Goal: Information Seeking & Learning: Learn about a topic

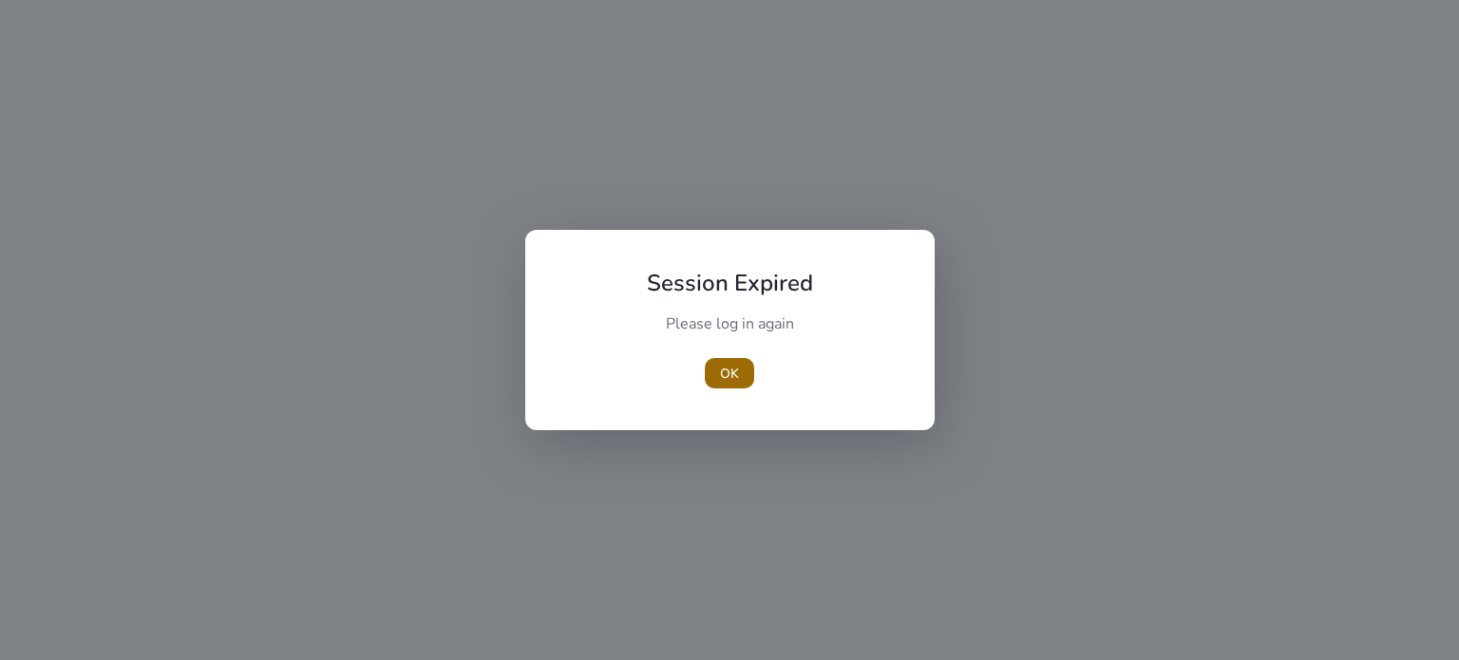
click at [728, 386] on span "button" at bounding box center [729, 374] width 49 height 46
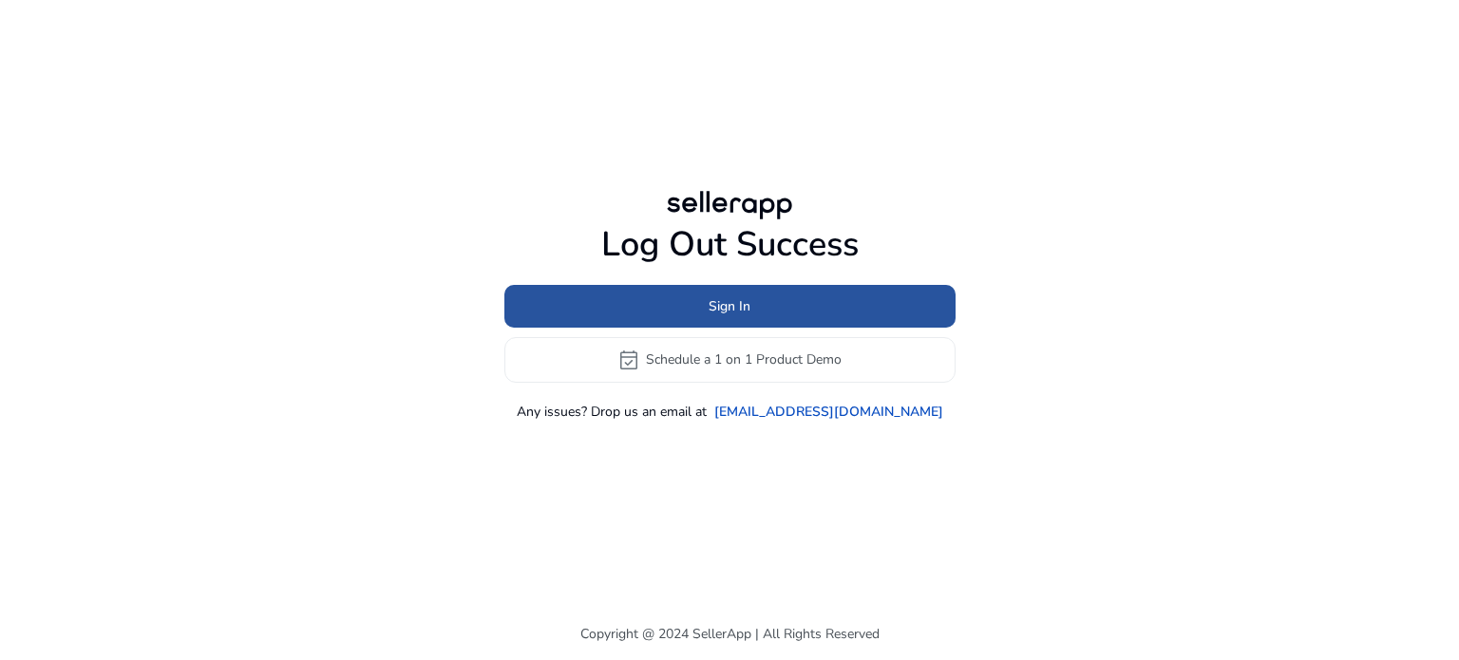
click at [798, 295] on span at bounding box center [729, 306] width 451 height 46
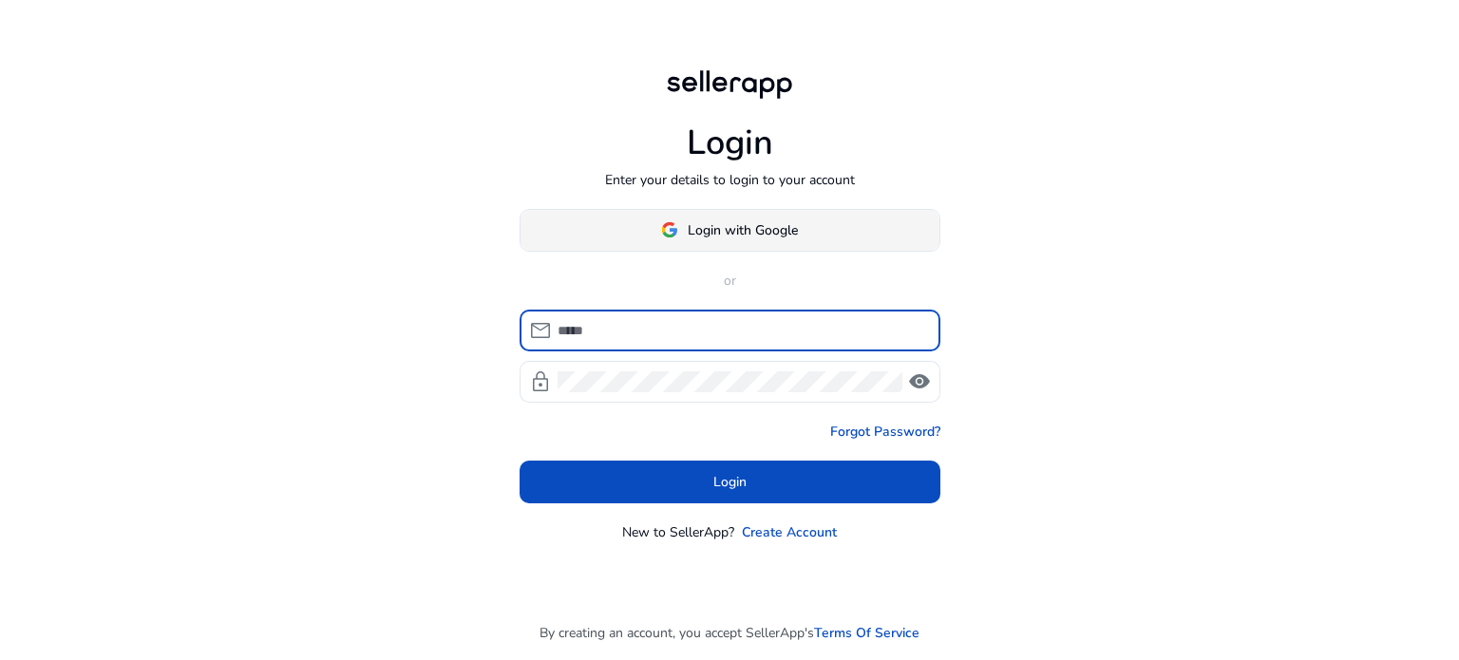
click at [740, 218] on span at bounding box center [730, 230] width 419 height 46
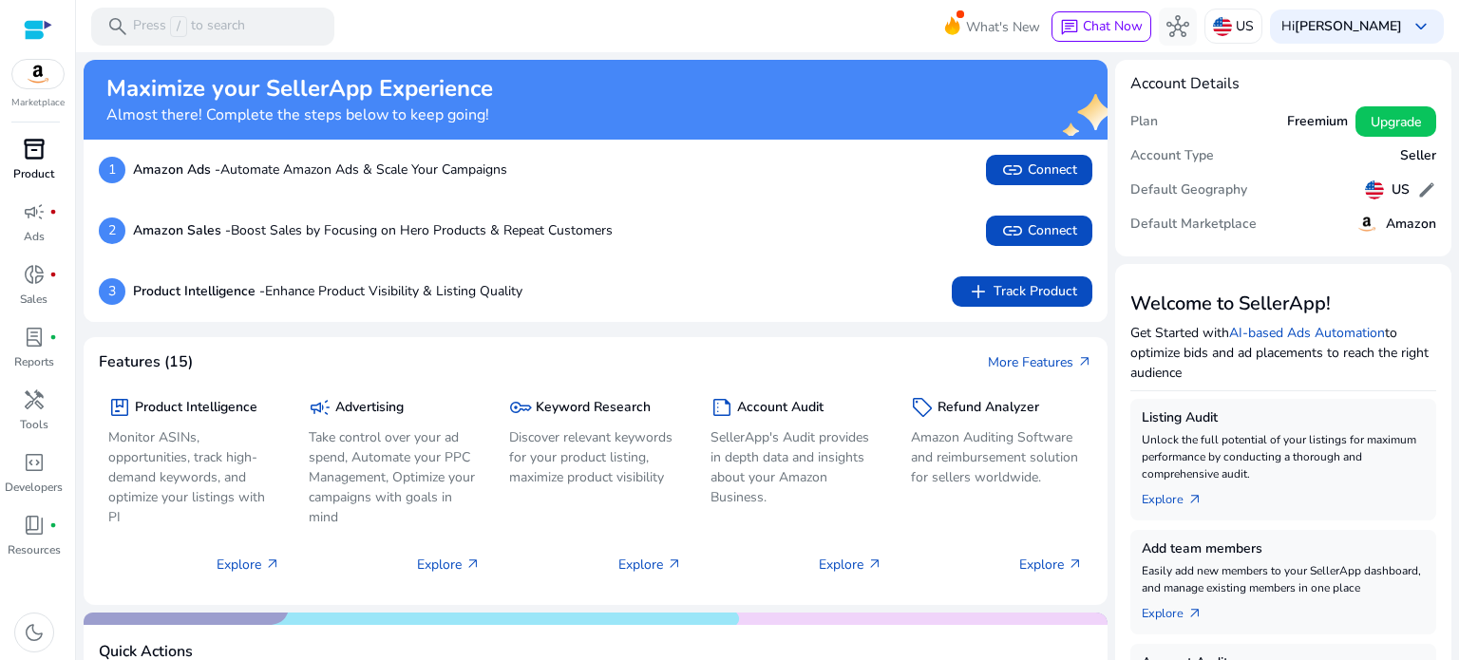
click at [35, 177] on p "Product" at bounding box center [33, 173] width 41 height 17
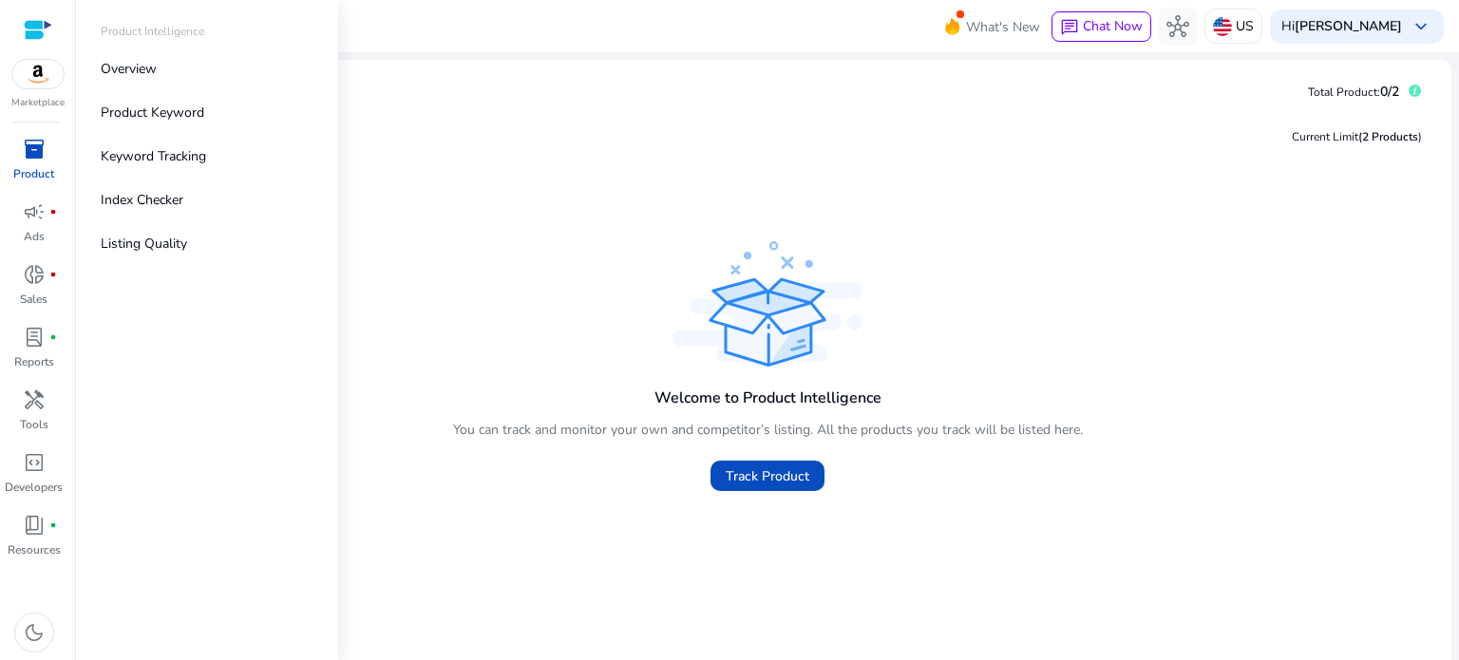
click at [44, 71] on img at bounding box center [37, 74] width 51 height 29
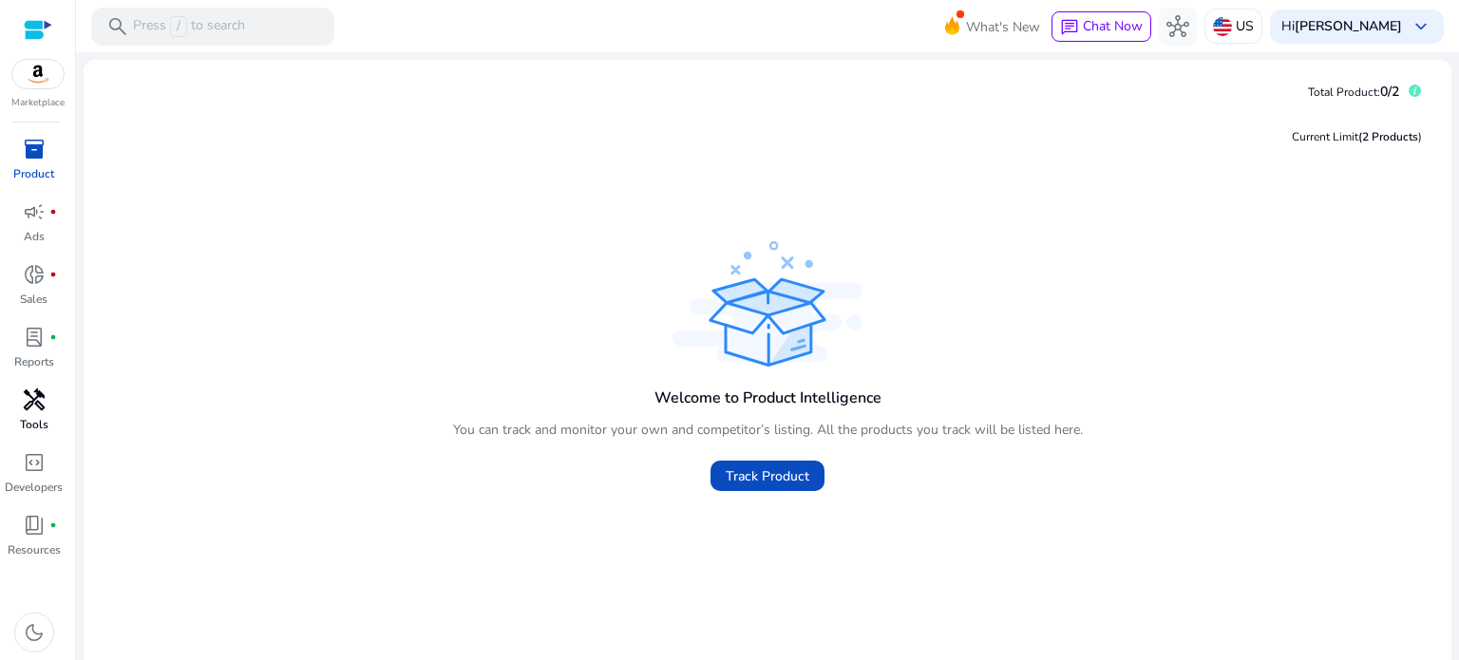
click at [29, 400] on span "handyman" at bounding box center [34, 400] width 23 height 23
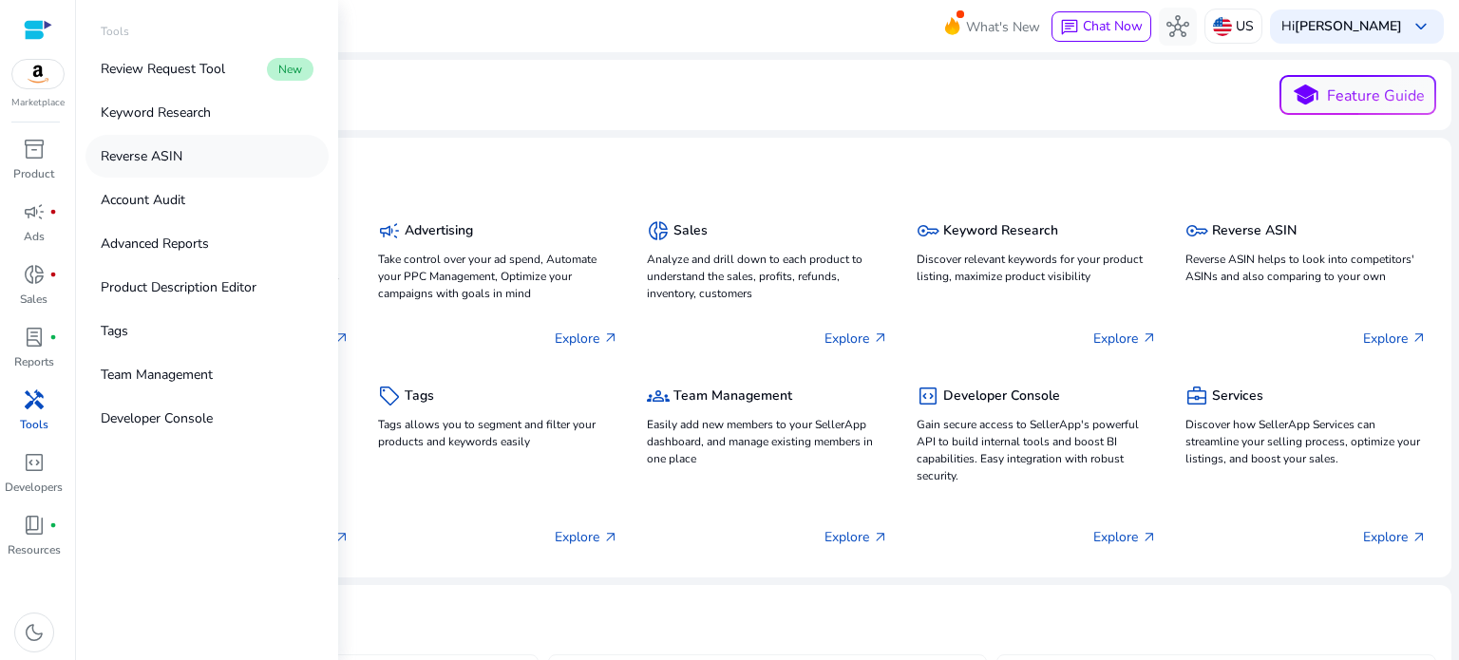
click at [176, 163] on p "Reverse ASIN" at bounding box center [142, 156] width 82 height 20
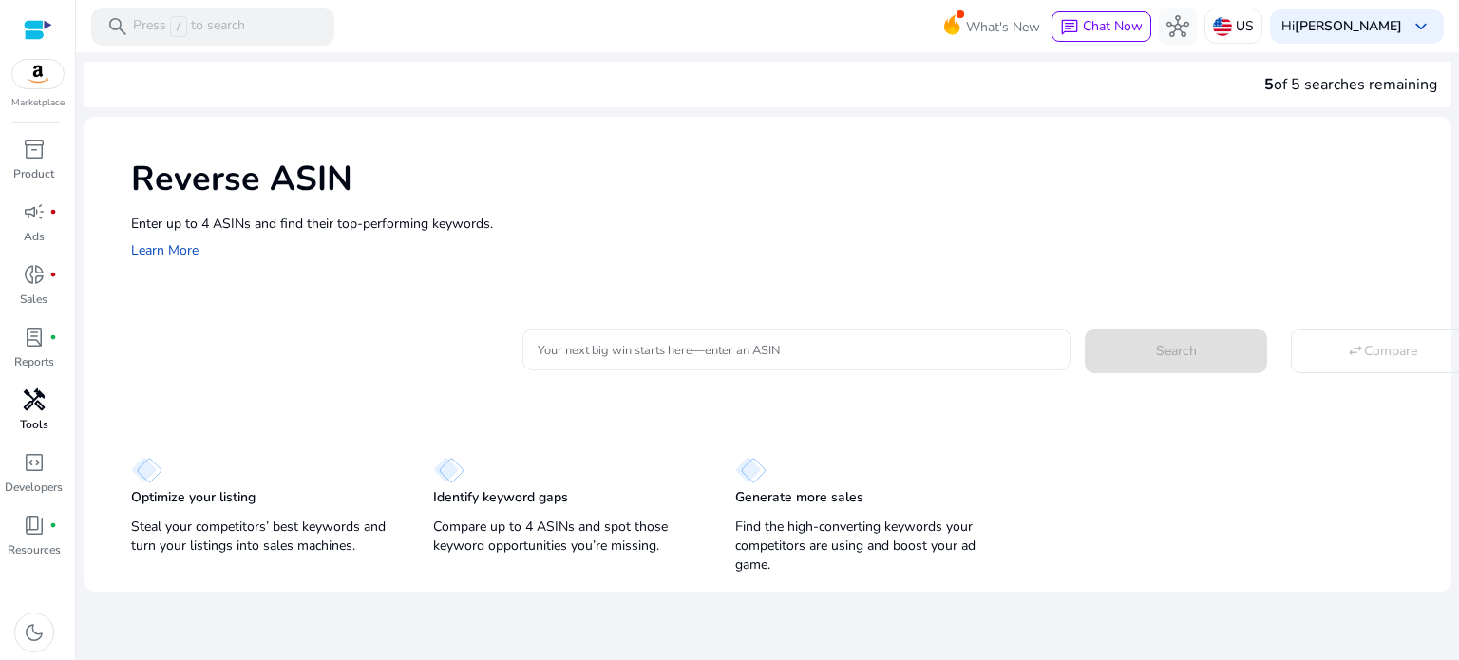
click at [718, 354] on input "Your next big win starts here—enter an ASIN" at bounding box center [797, 349] width 518 height 21
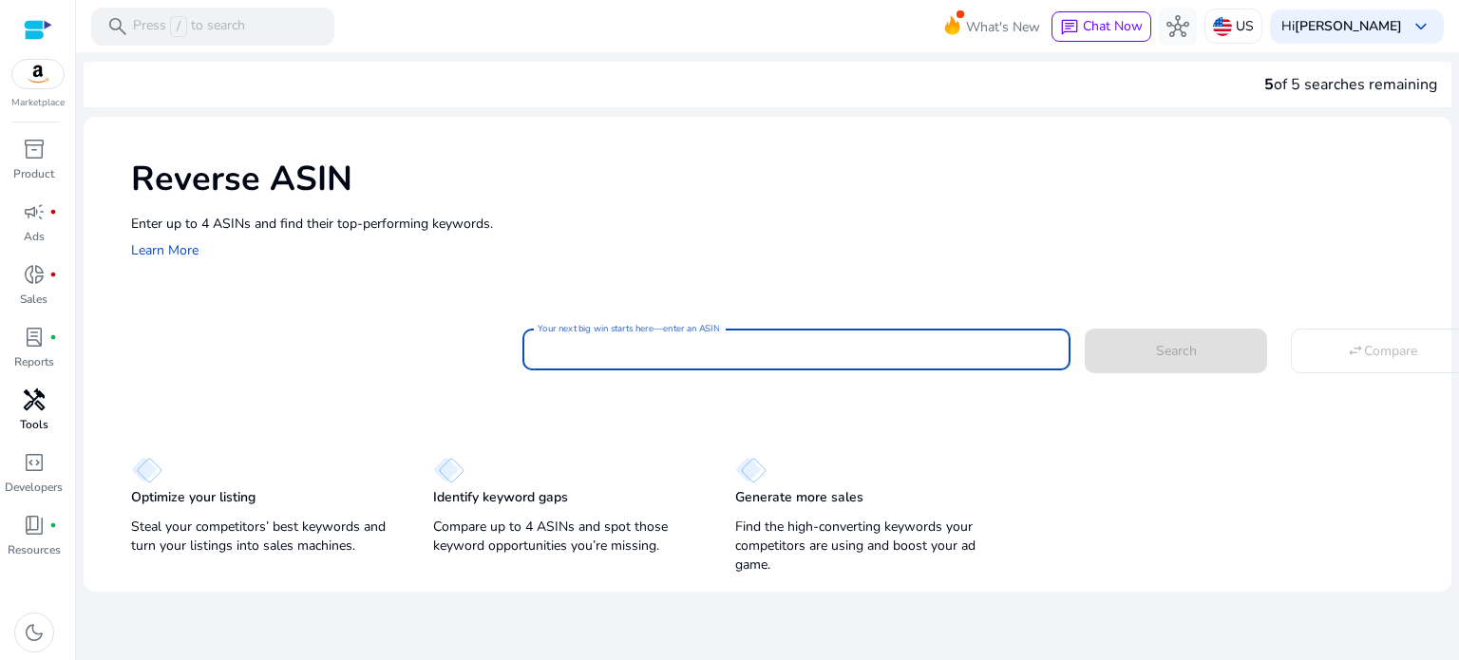
click at [599, 351] on input "Your next big win starts here—enter an ASIN" at bounding box center [797, 349] width 518 height 21
paste input "**********"
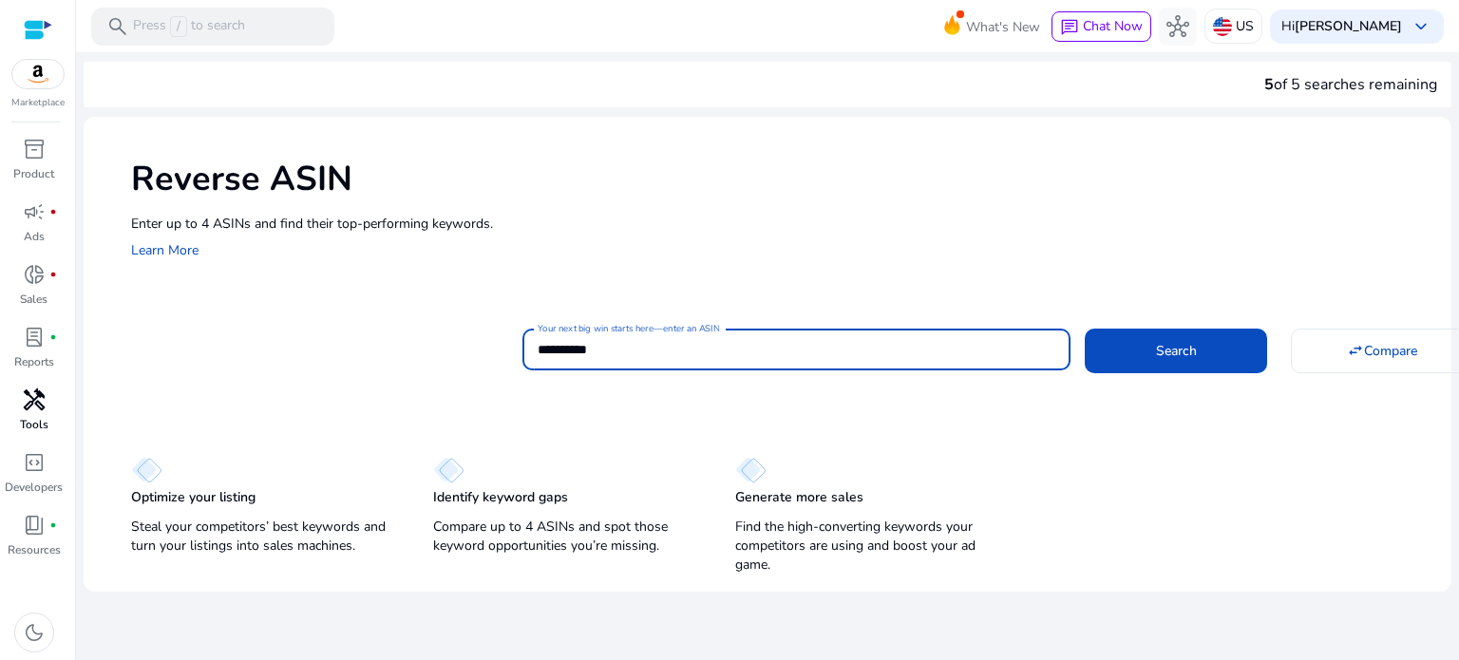
type input "**********"
click at [1085, 329] on button "Search" at bounding box center [1176, 351] width 182 height 44
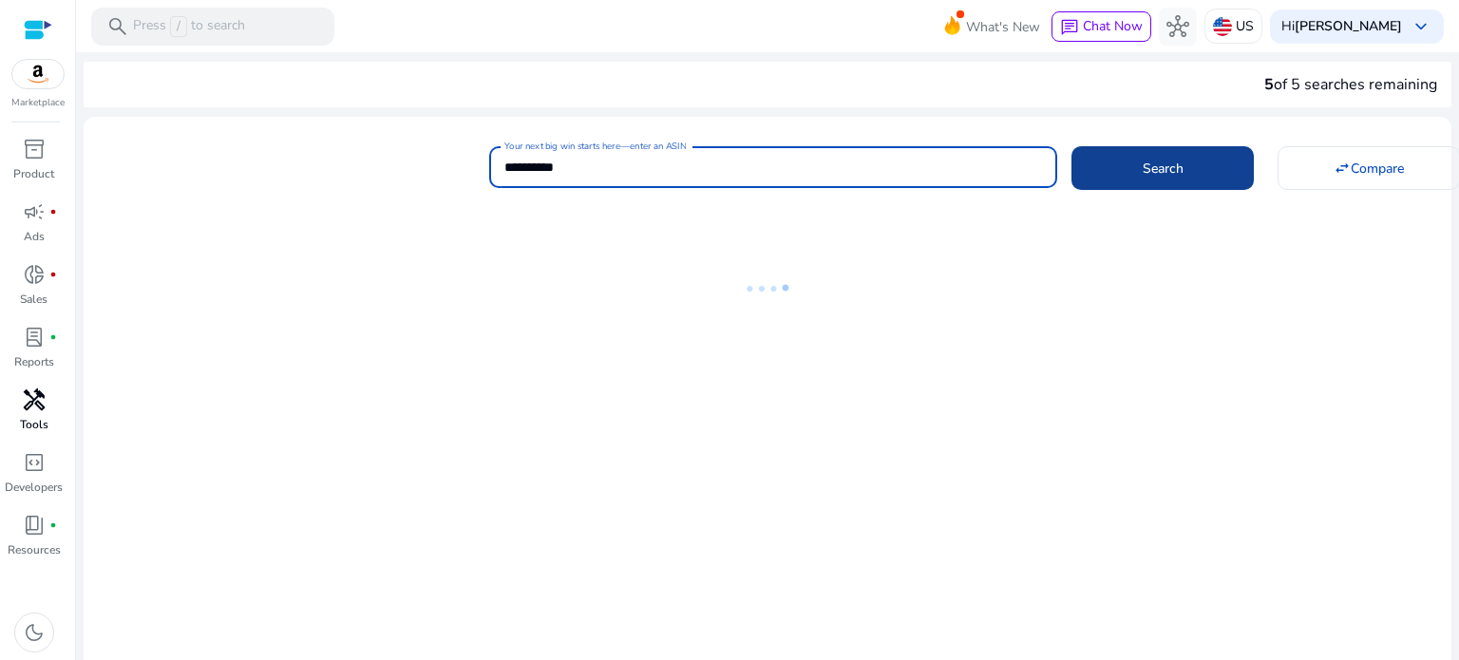
click at [1176, 171] on span "Search" at bounding box center [1163, 169] width 41 height 20
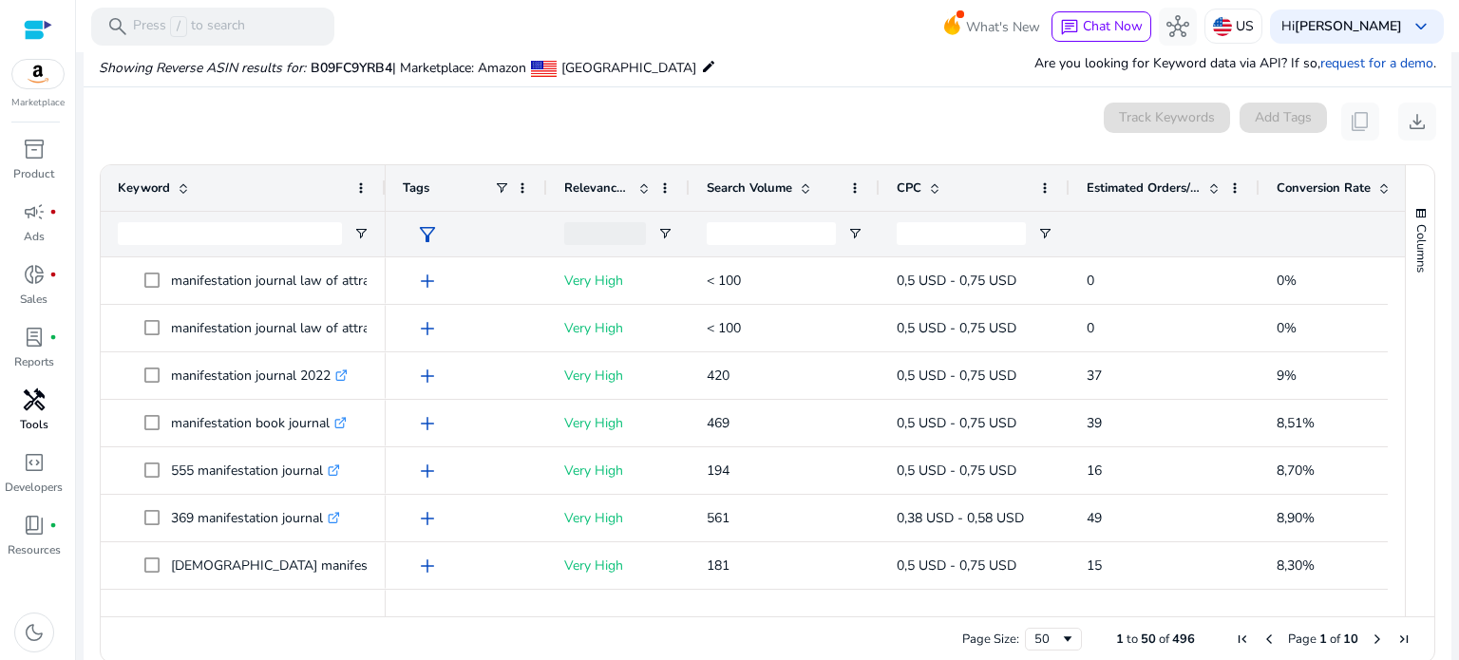
scroll to position [203, 0]
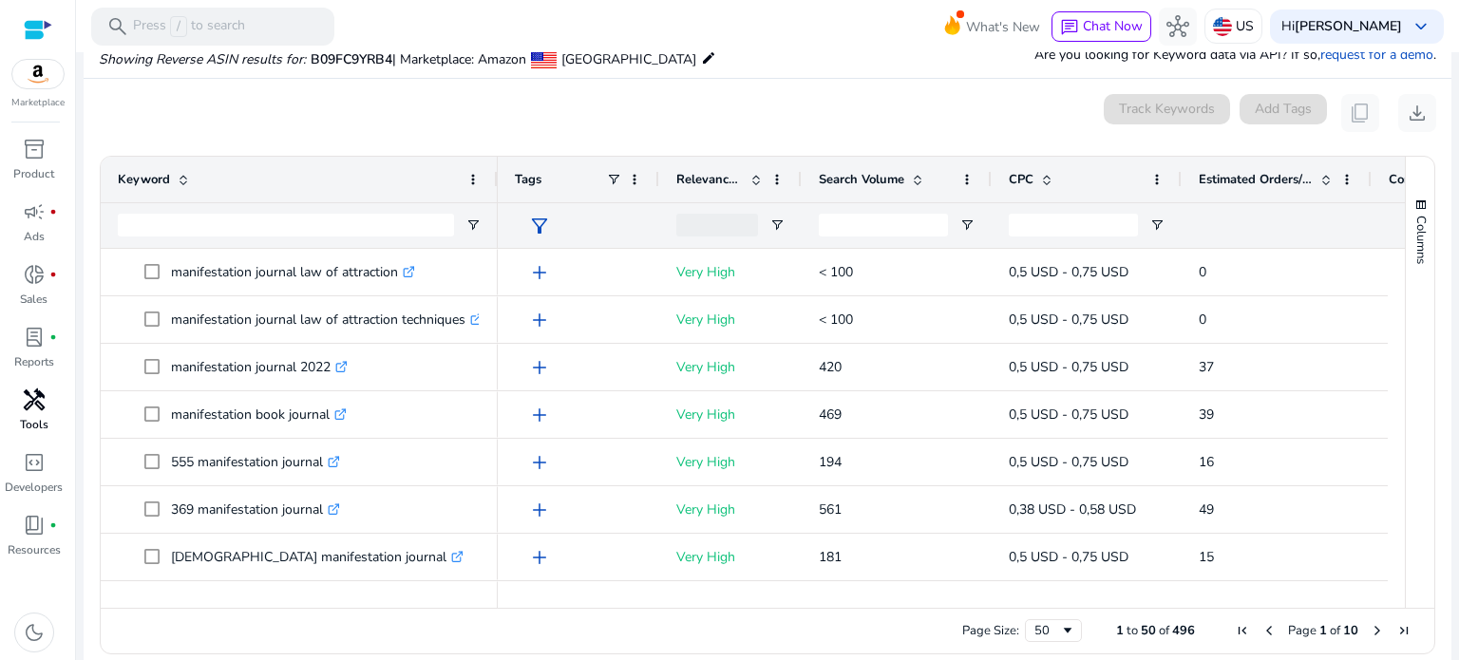
drag, startPoint x: 380, startPoint y: 176, endPoint x: 494, endPoint y: 178, distance: 114.0
click at [493, 176] on div at bounding box center [497, 180] width 8 height 46
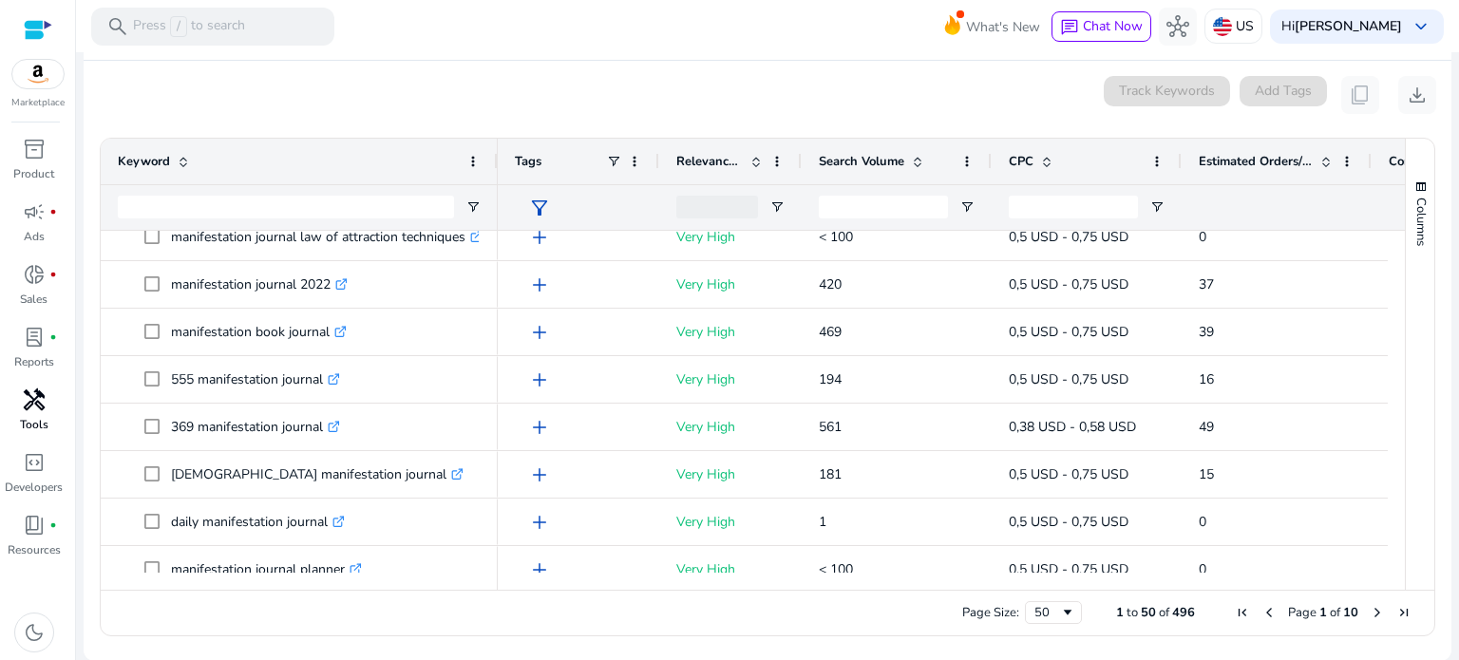
scroll to position [0, 0]
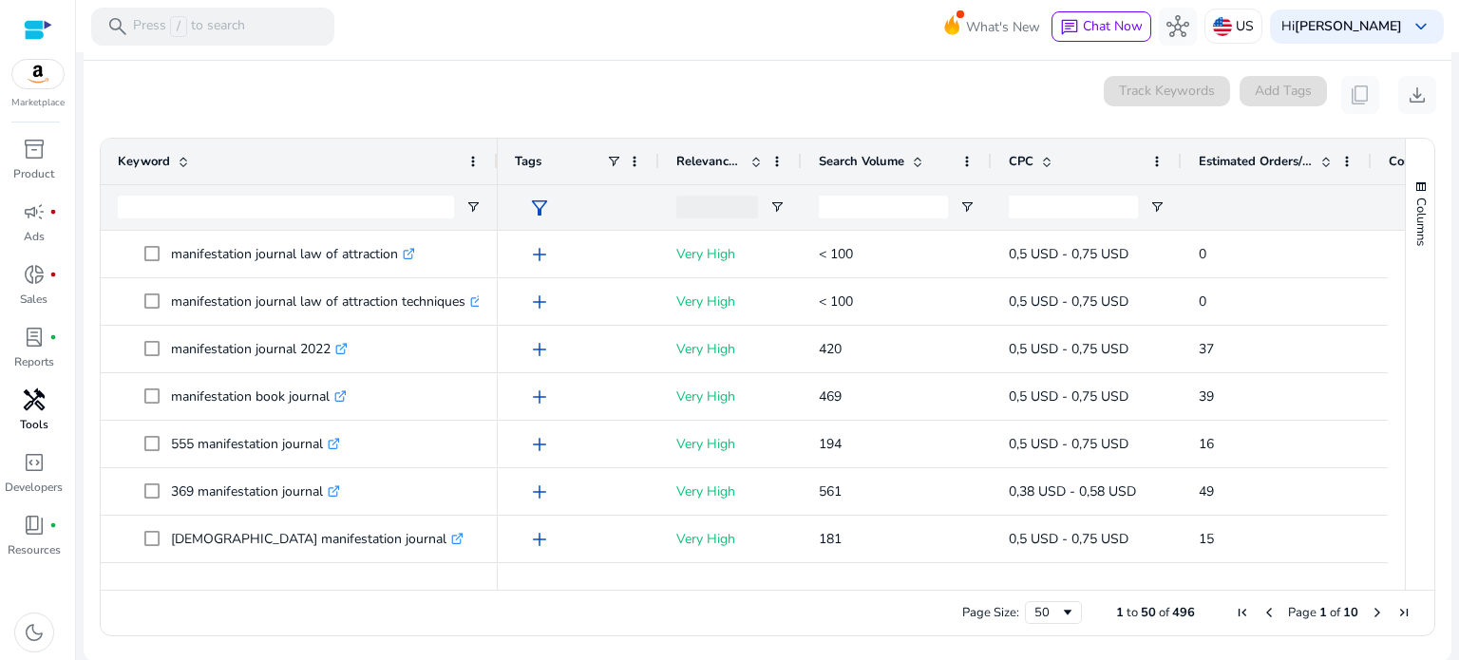
click at [1046, 163] on span at bounding box center [1046, 161] width 15 height 15
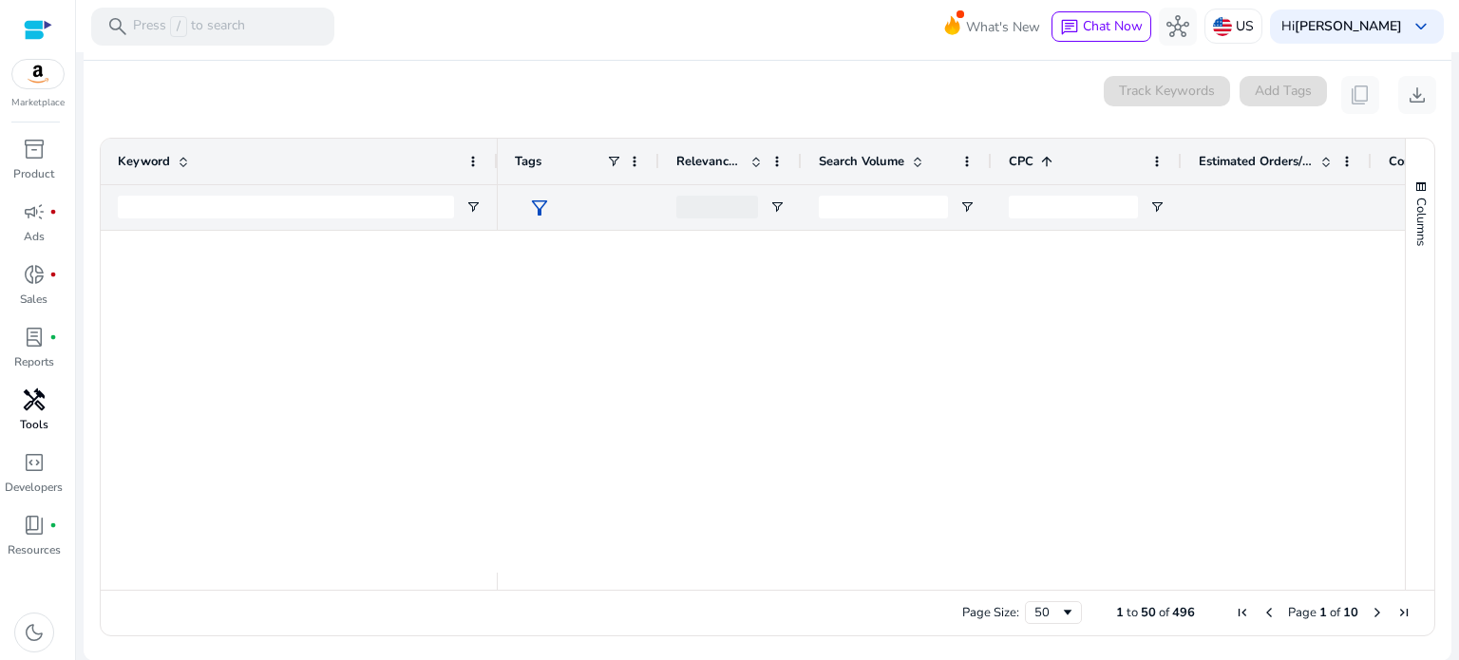
click at [1046, 163] on span at bounding box center [1046, 161] width 15 height 15
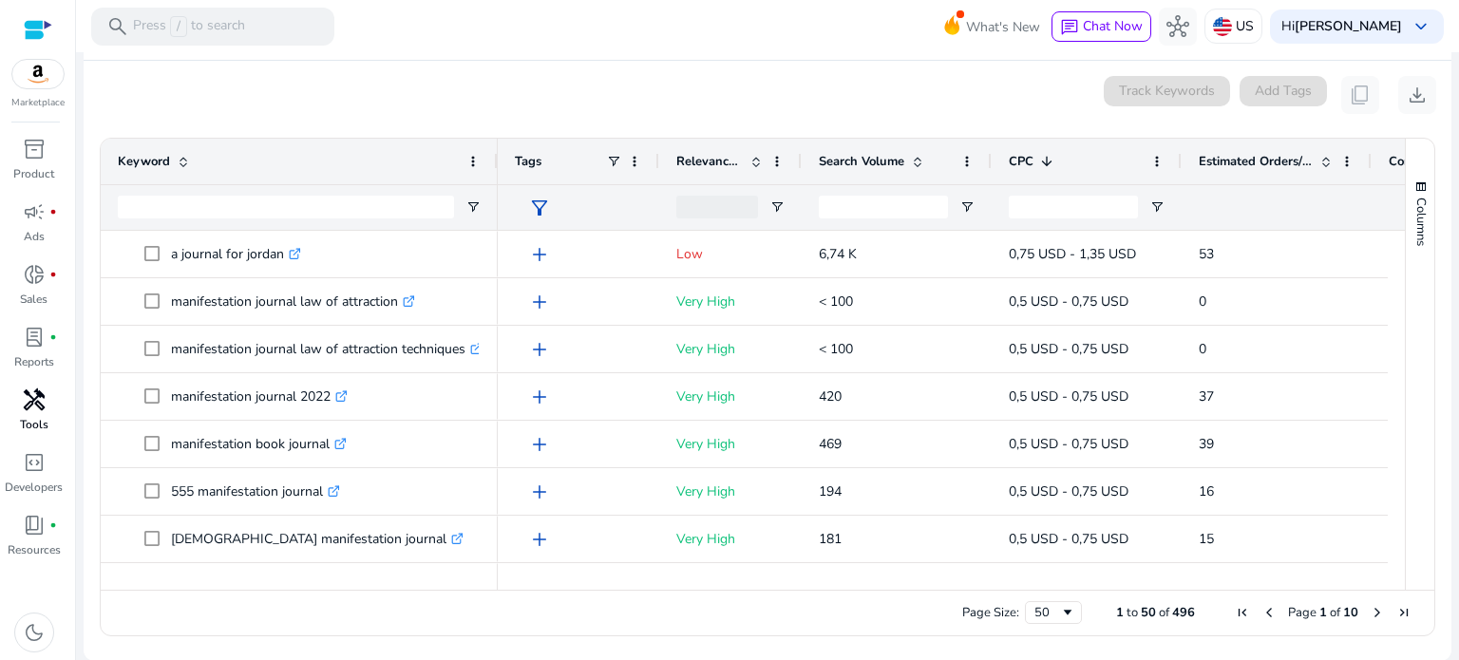
click at [1052, 159] on span at bounding box center [1046, 161] width 15 height 15
click at [1053, 161] on span at bounding box center [1046, 161] width 15 height 15
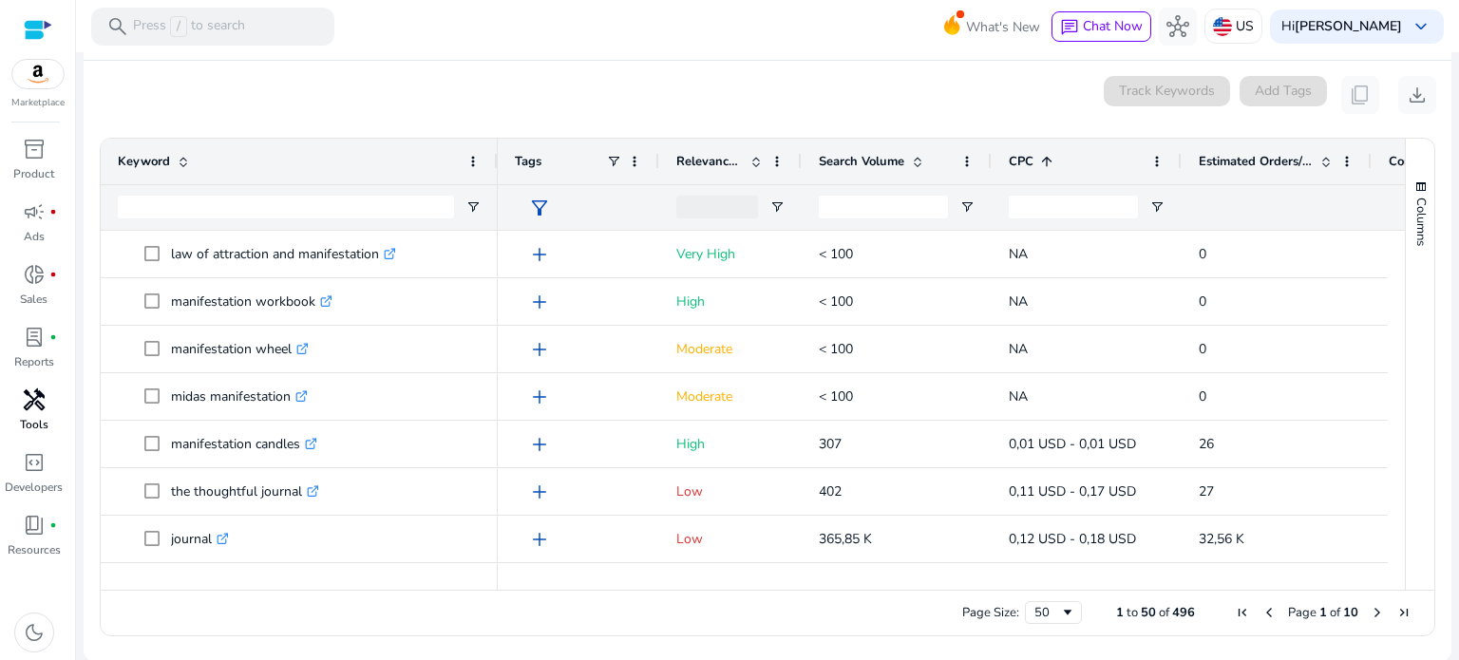
click at [1053, 161] on span at bounding box center [1046, 161] width 15 height 15
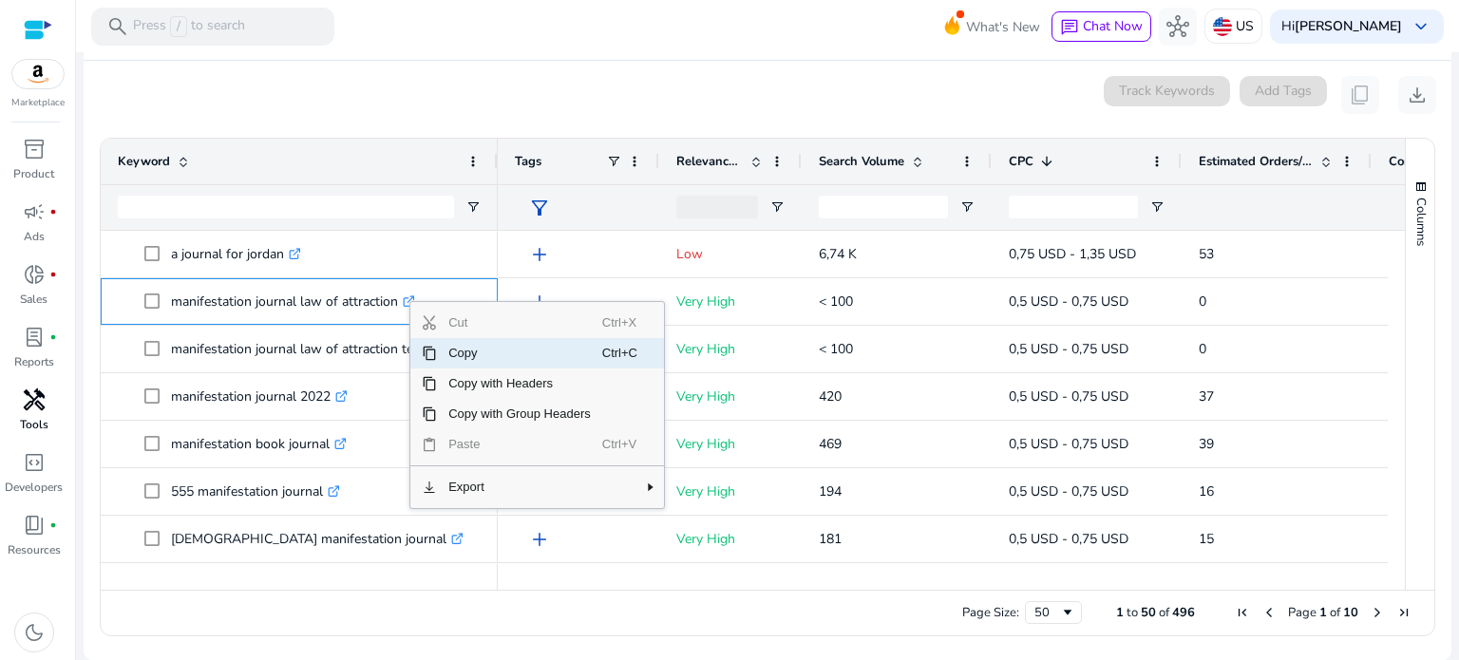
click at [456, 359] on span "Copy" at bounding box center [519, 353] width 165 height 30
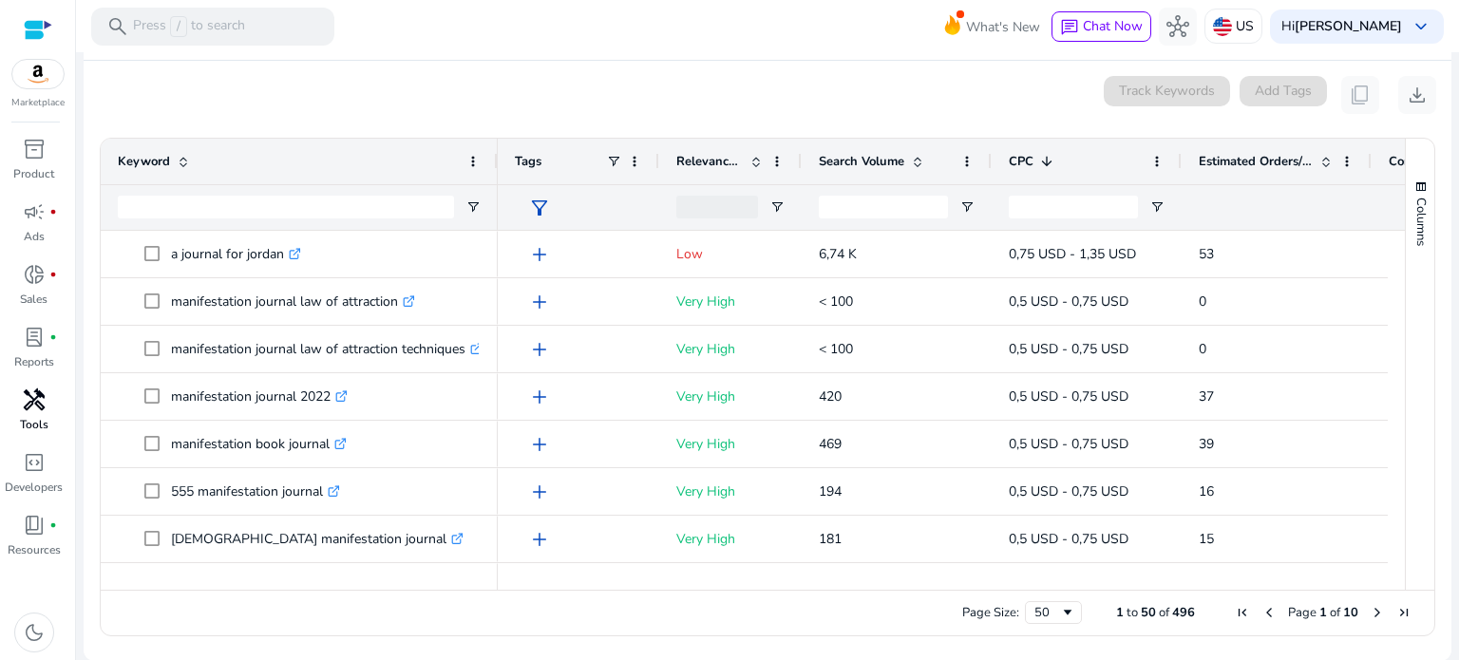
click at [122, 612] on div "Page Size: 50 1 to 50 of 496 Page 1 of 10" at bounding box center [768, 613] width 1334 height 46
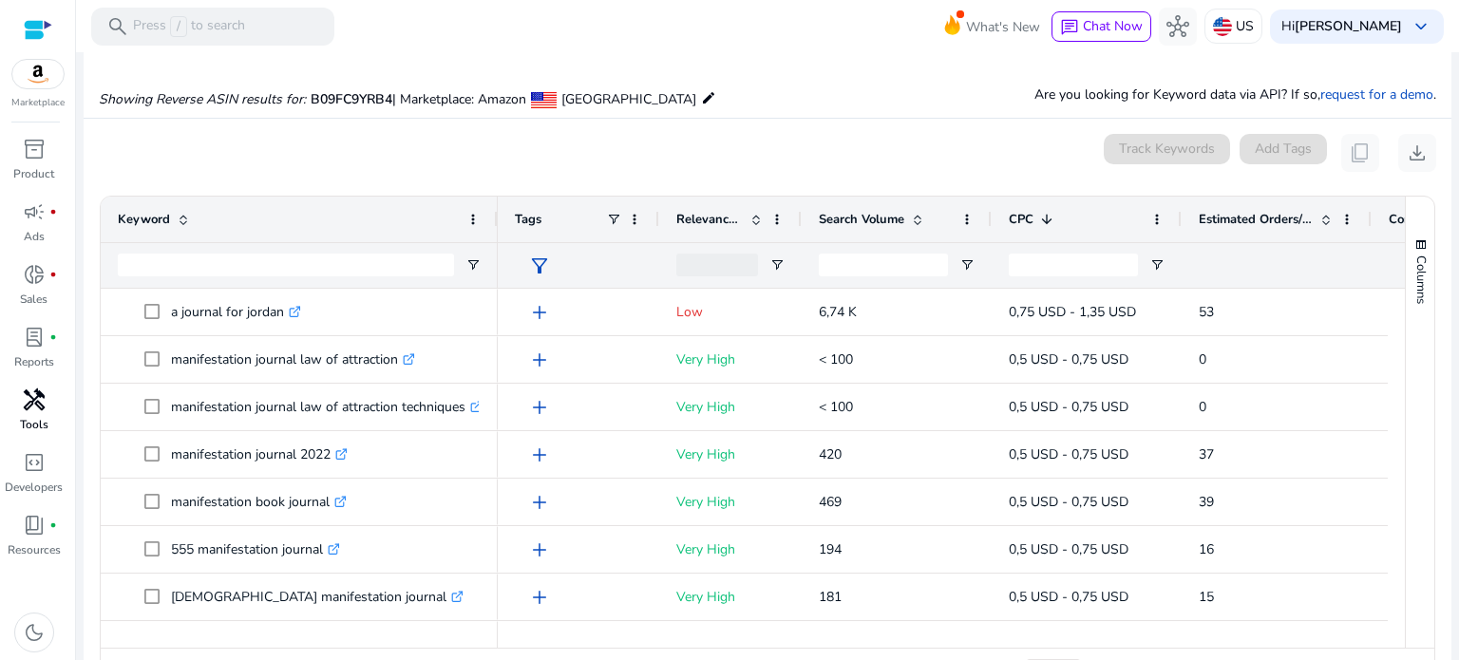
scroll to position [126, 0]
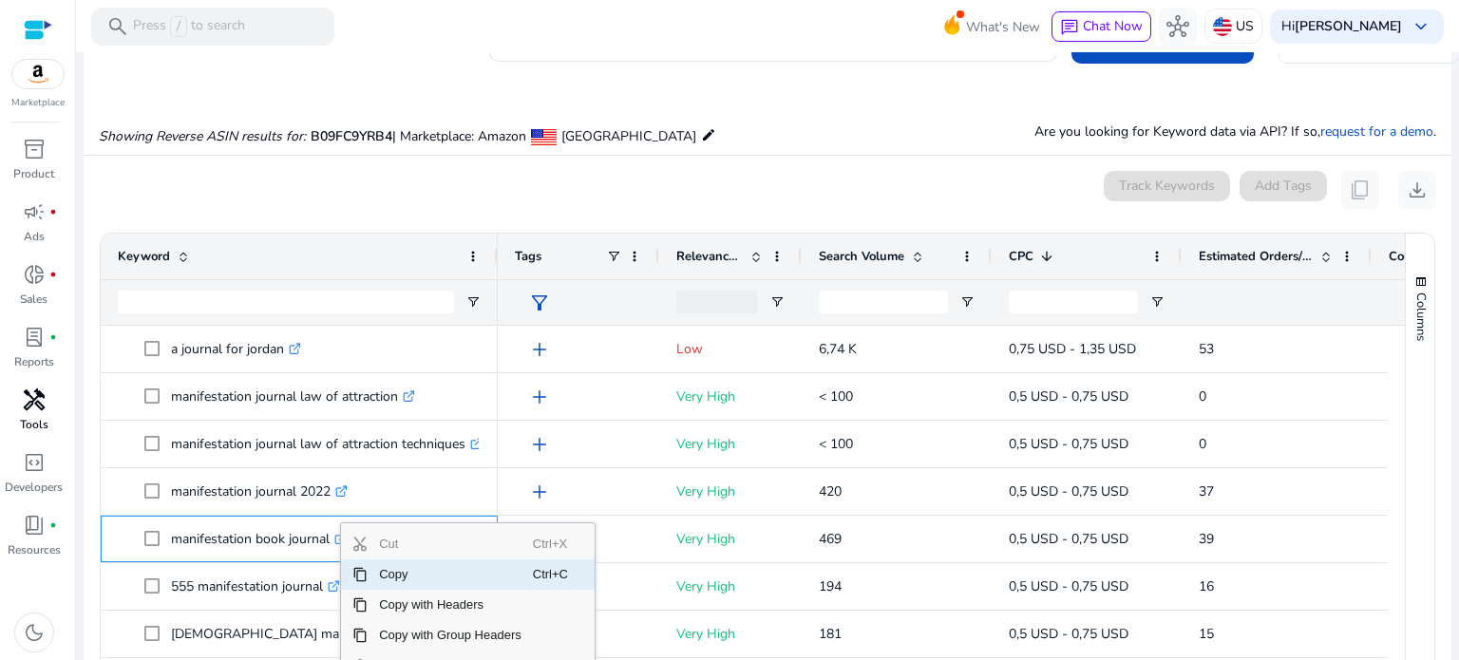
click at [451, 573] on span "Copy" at bounding box center [450, 575] width 165 height 30
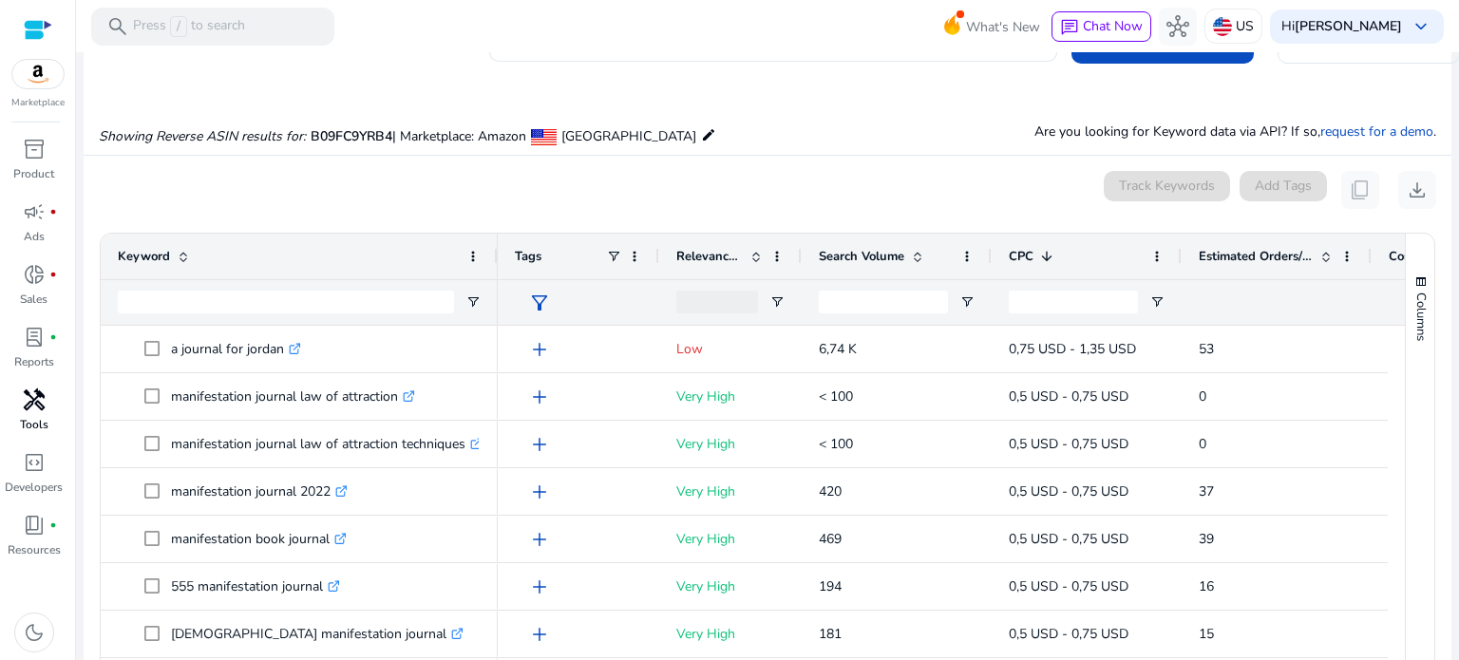
click at [1410, 584] on div "Columns" at bounding box center [1420, 459] width 29 height 451
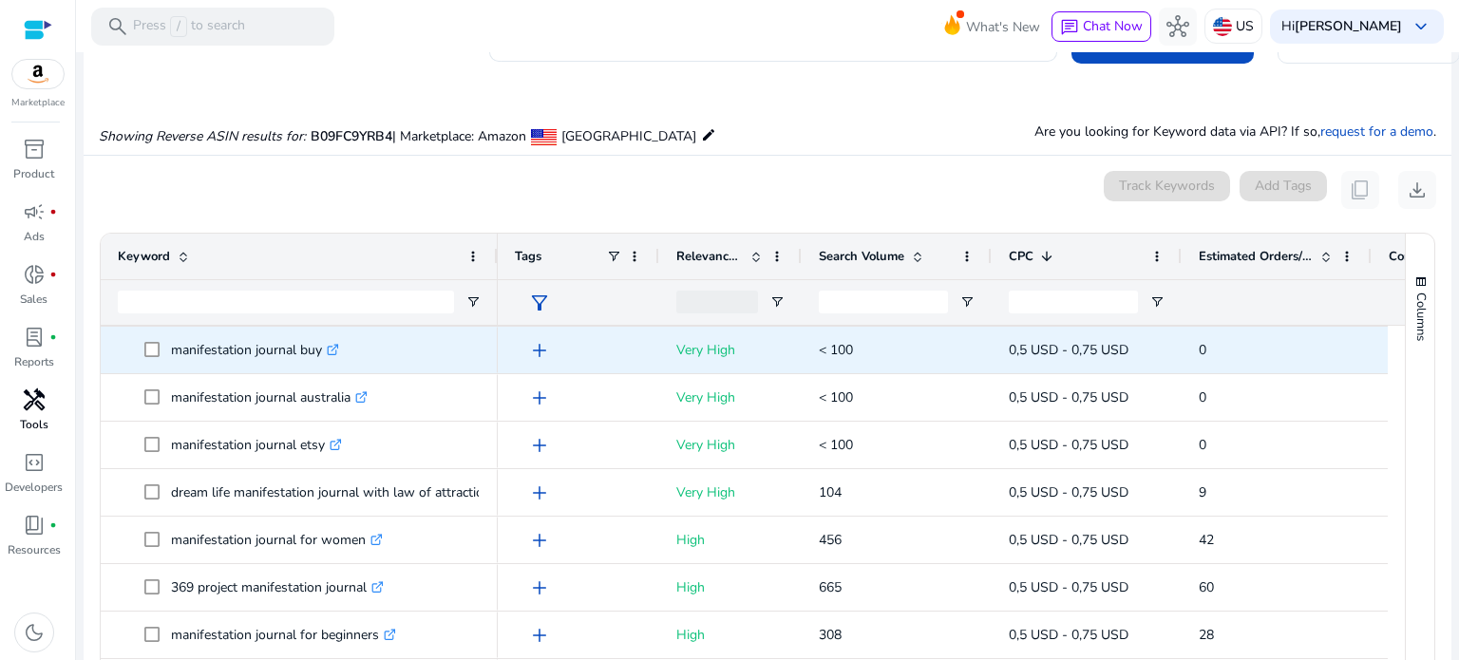
scroll to position [0, 0]
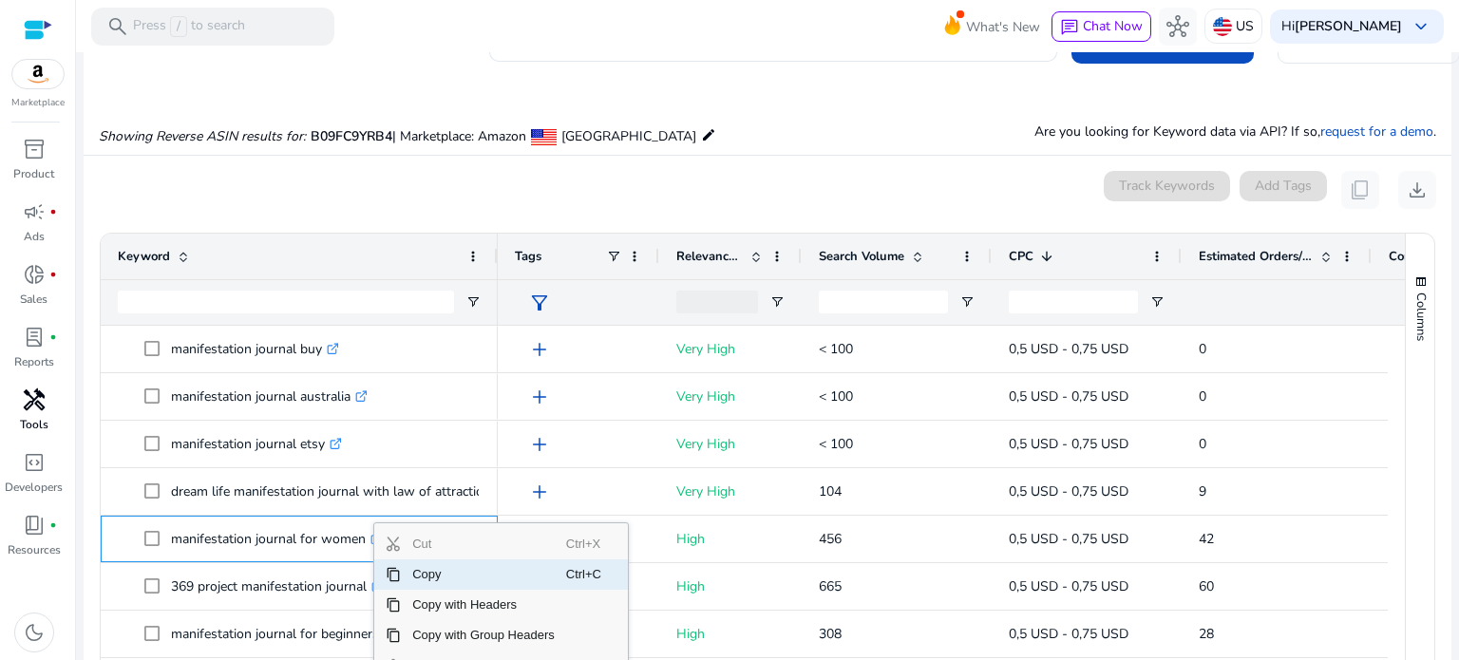
click at [430, 573] on span "Copy" at bounding box center [483, 575] width 165 height 30
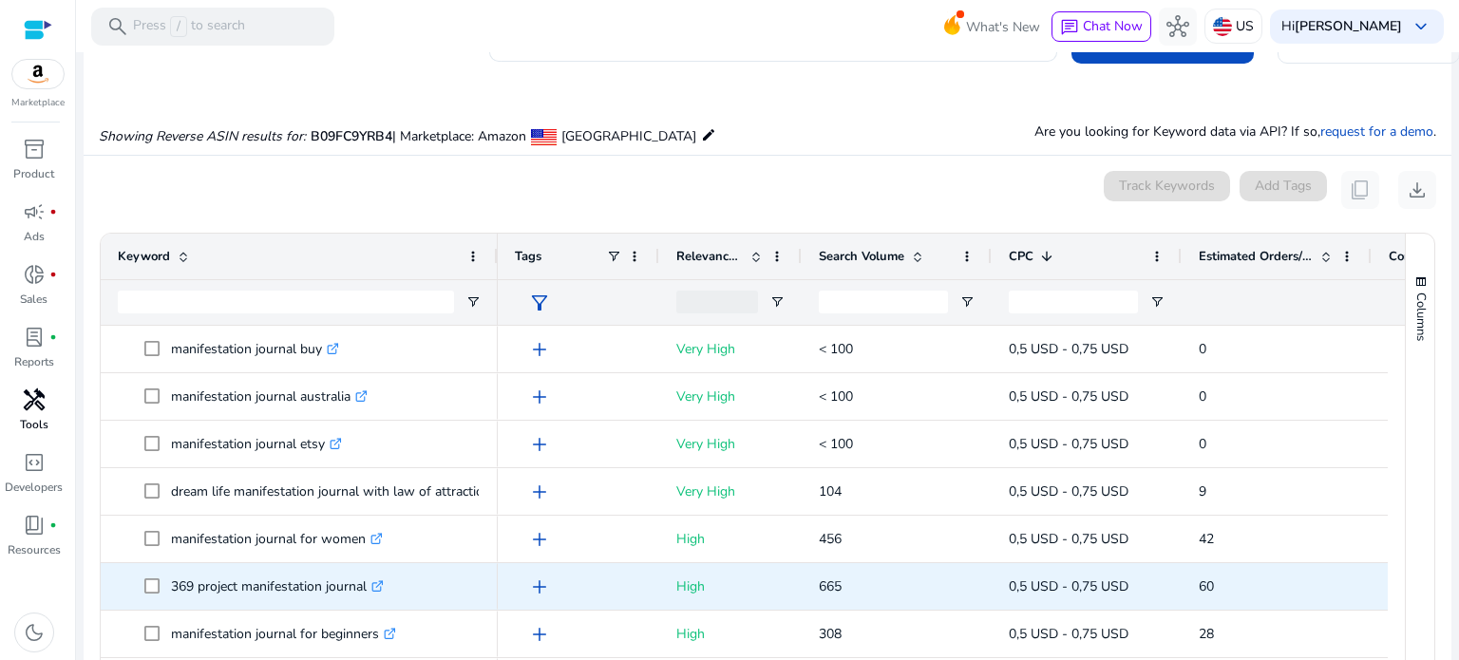
click at [1348, 600] on span "60" at bounding box center [1277, 586] width 156 height 39
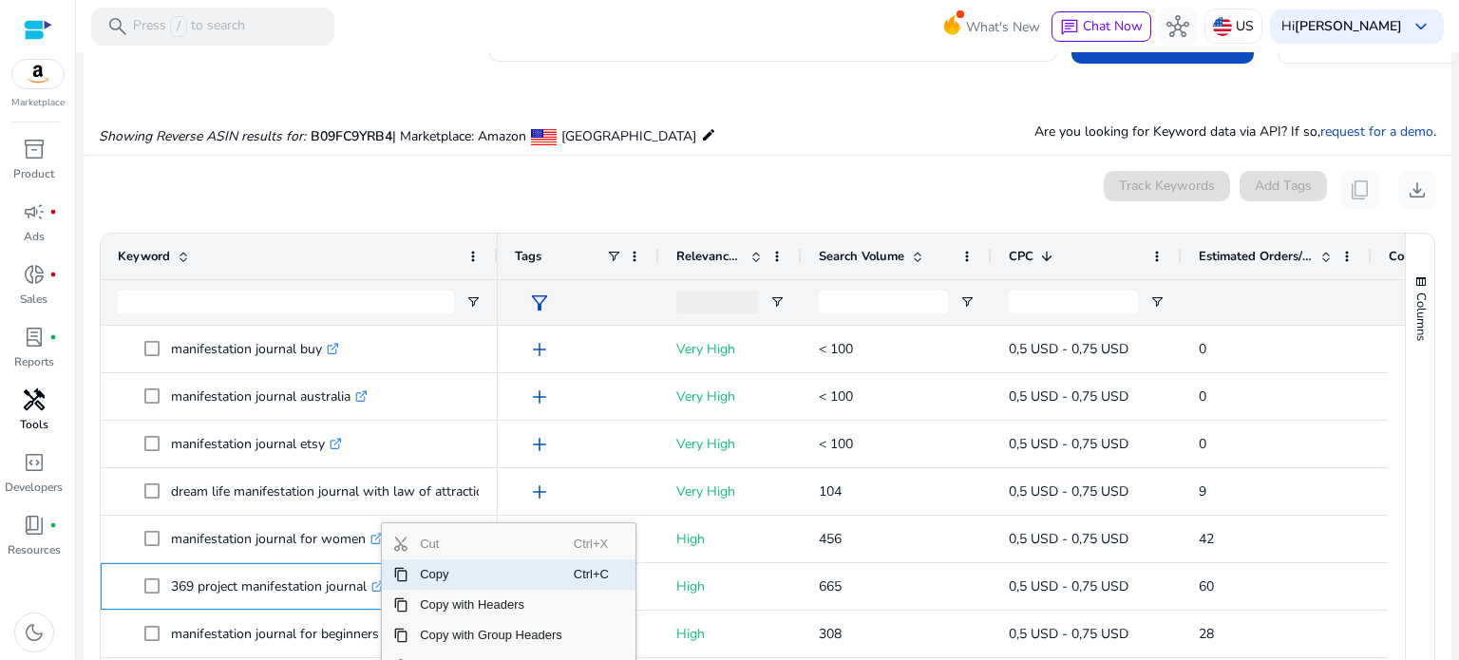
click at [445, 580] on span "Copy" at bounding box center [491, 575] width 165 height 30
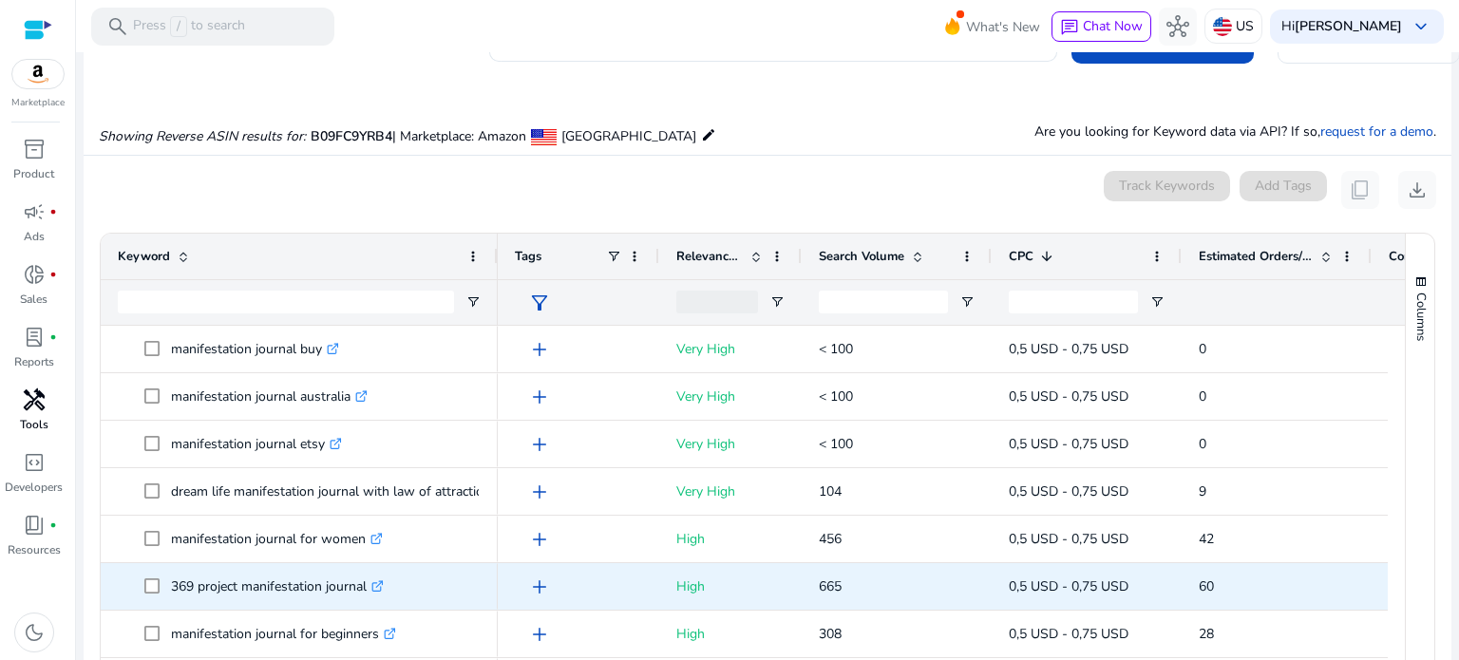
click at [1354, 596] on span "60" at bounding box center [1277, 586] width 156 height 39
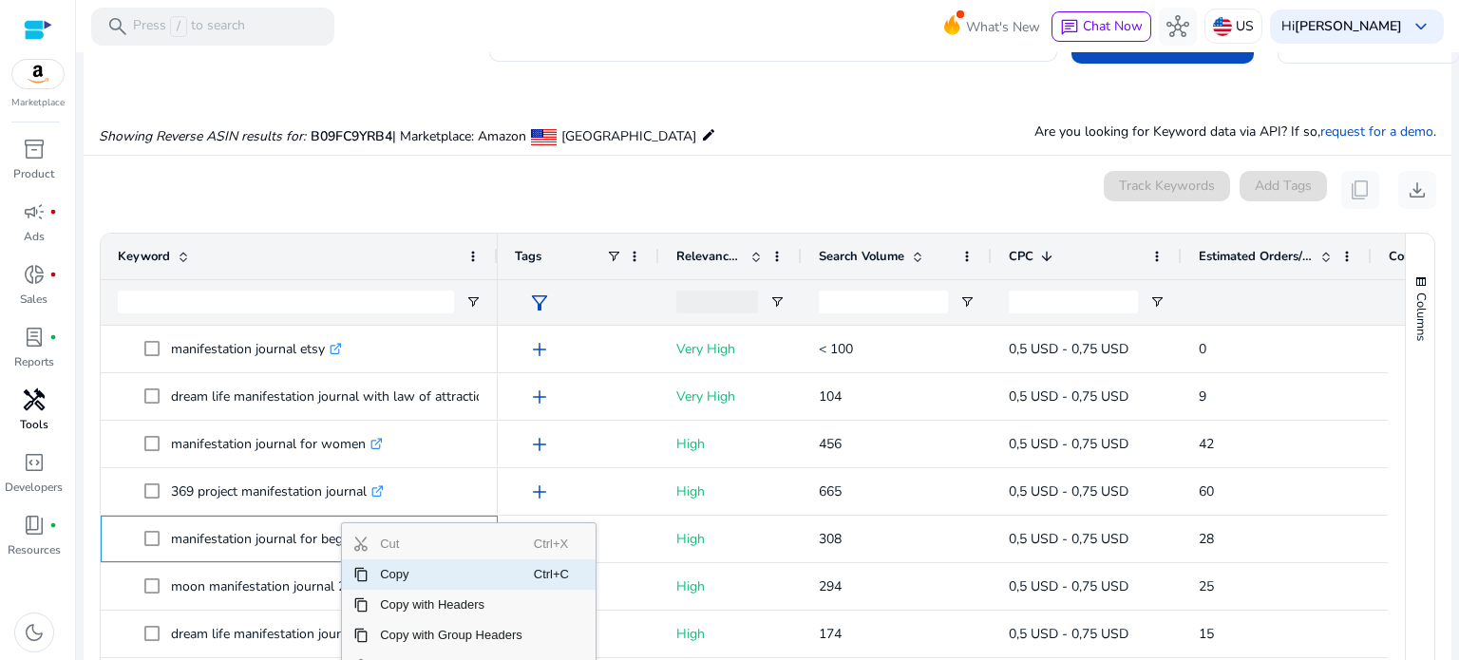
drag, startPoint x: 380, startPoint y: 569, endPoint x: 401, endPoint y: 570, distance: 20.9
click at [380, 569] on span "Copy" at bounding box center [451, 575] width 165 height 30
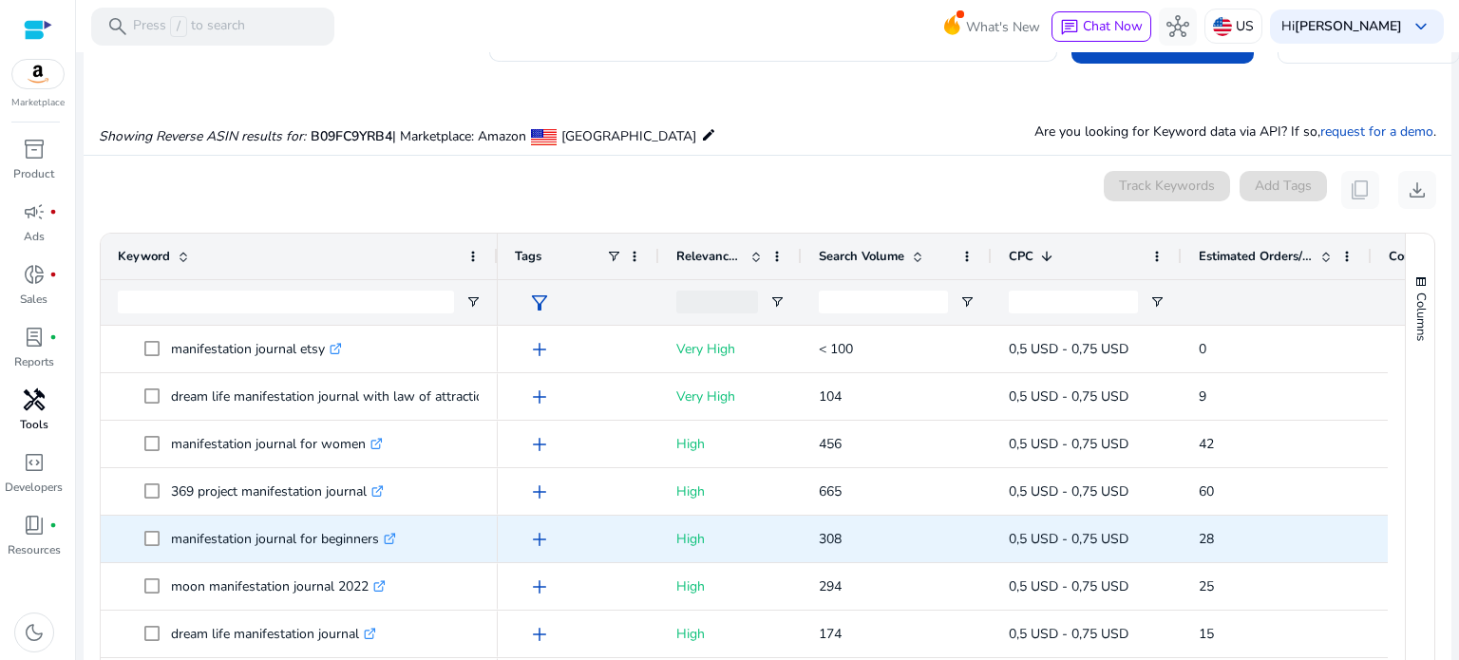
click at [1337, 567] on span "25" at bounding box center [1277, 586] width 156 height 39
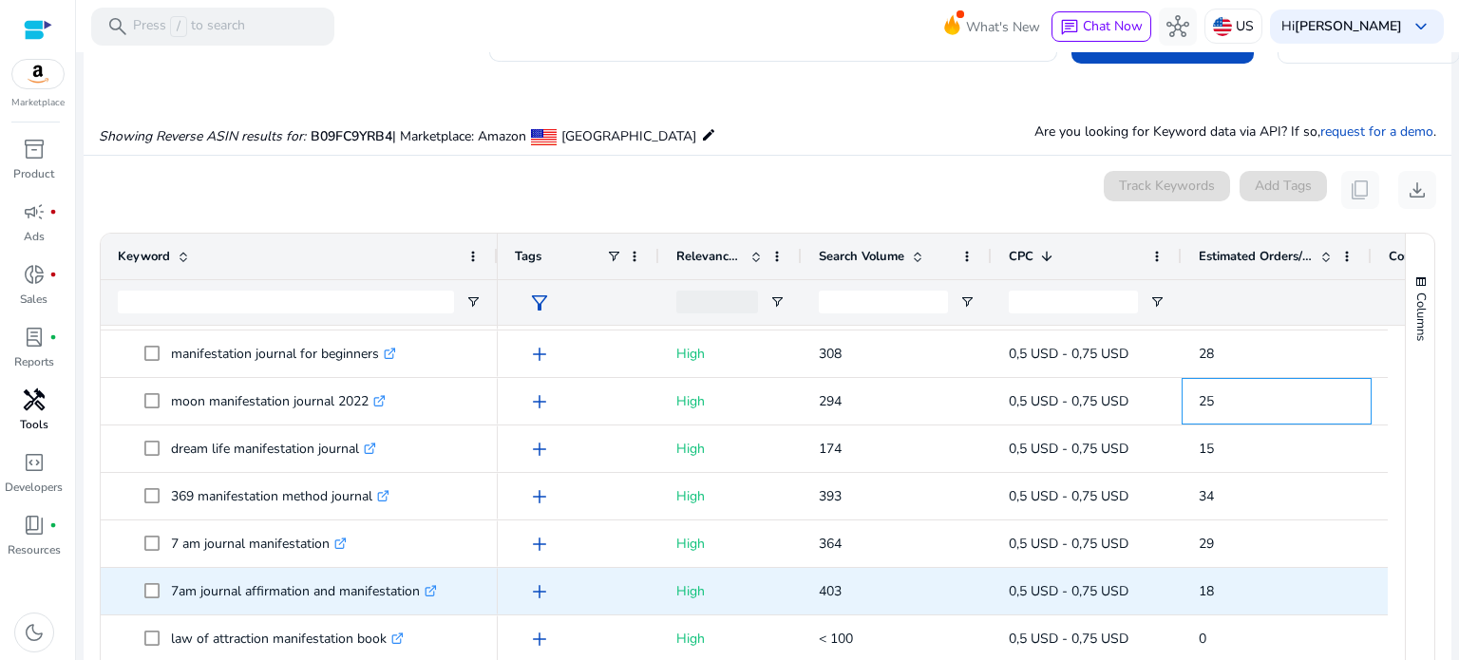
scroll to position [1235, 0]
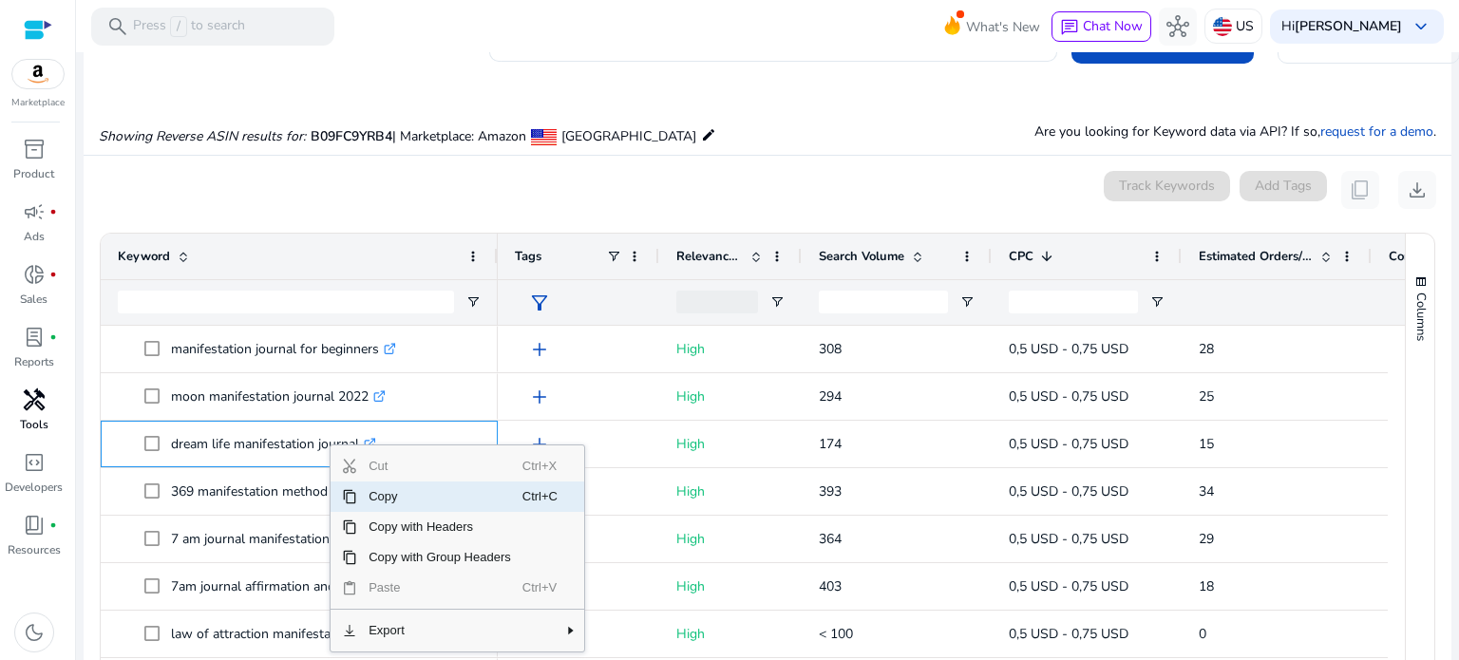
drag, startPoint x: 388, startPoint y: 493, endPoint x: 453, endPoint y: 515, distance: 69.1
click at [388, 493] on span "Copy" at bounding box center [439, 497] width 165 height 30
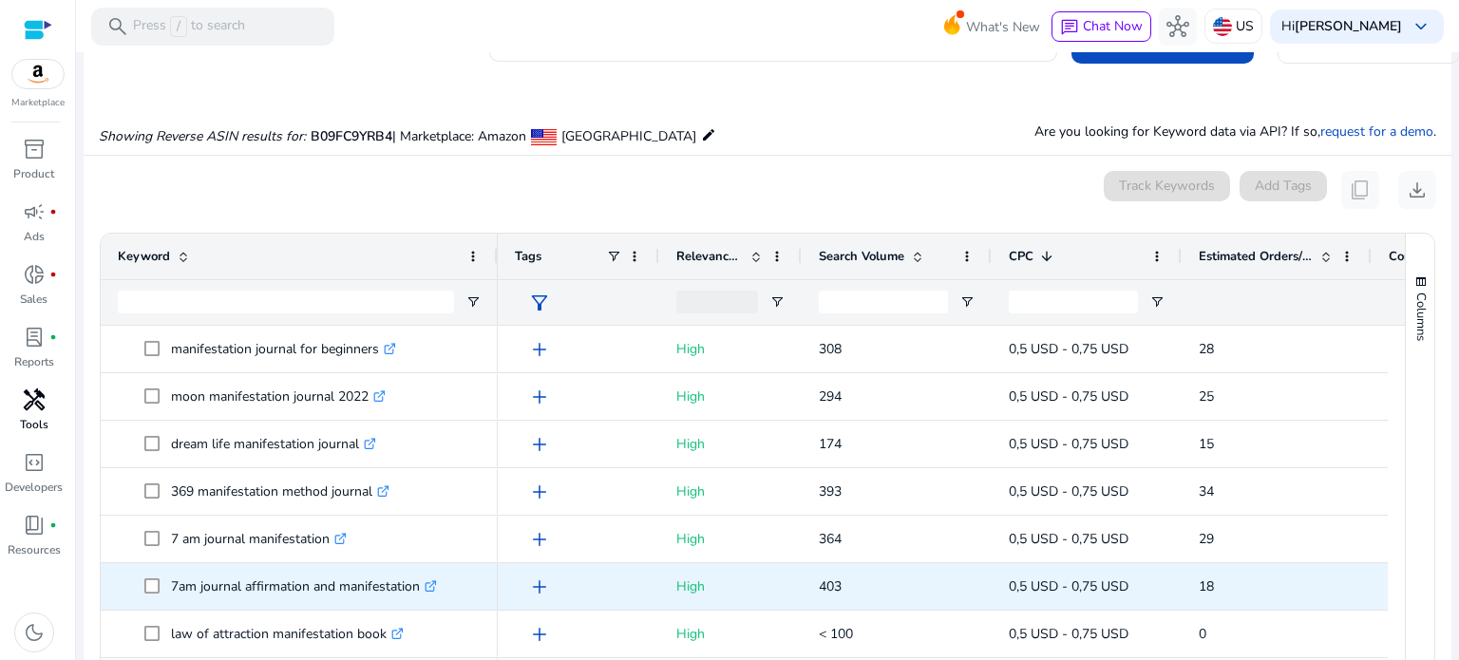
click at [1345, 581] on span "18" at bounding box center [1277, 586] width 156 height 39
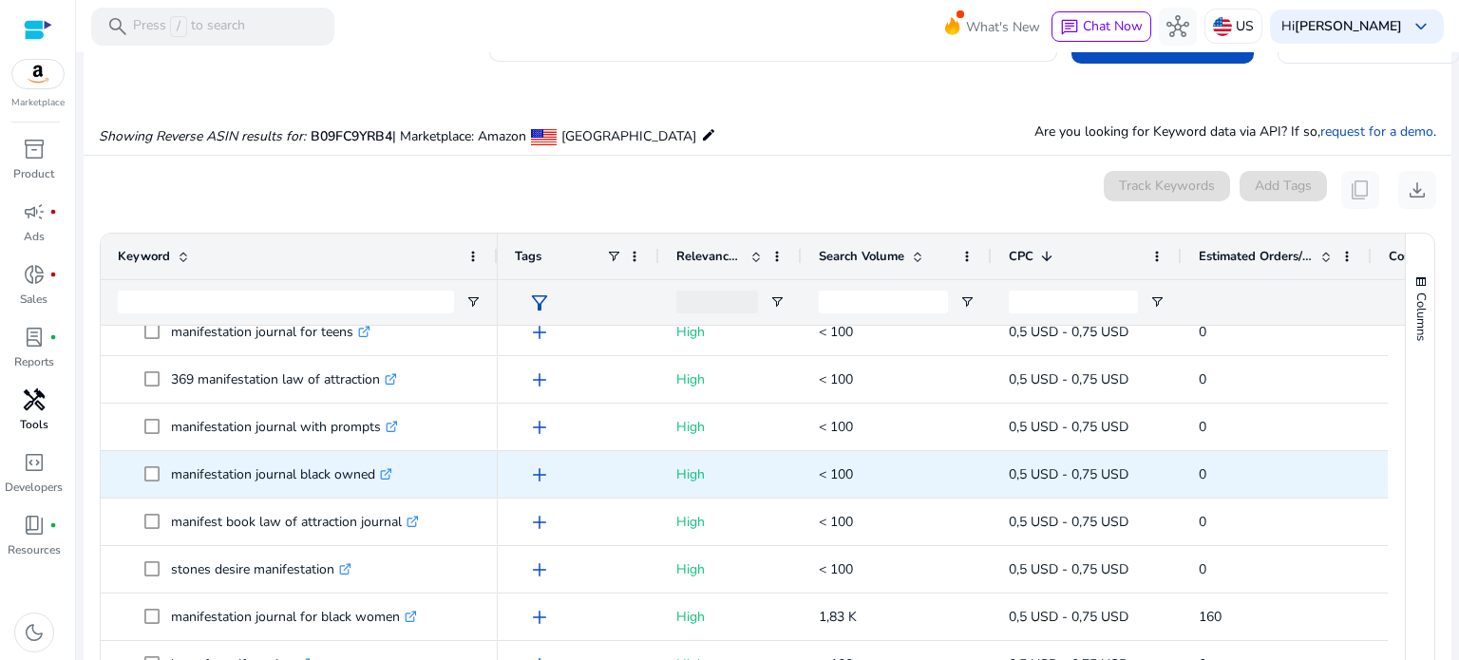
scroll to position [1805, 0]
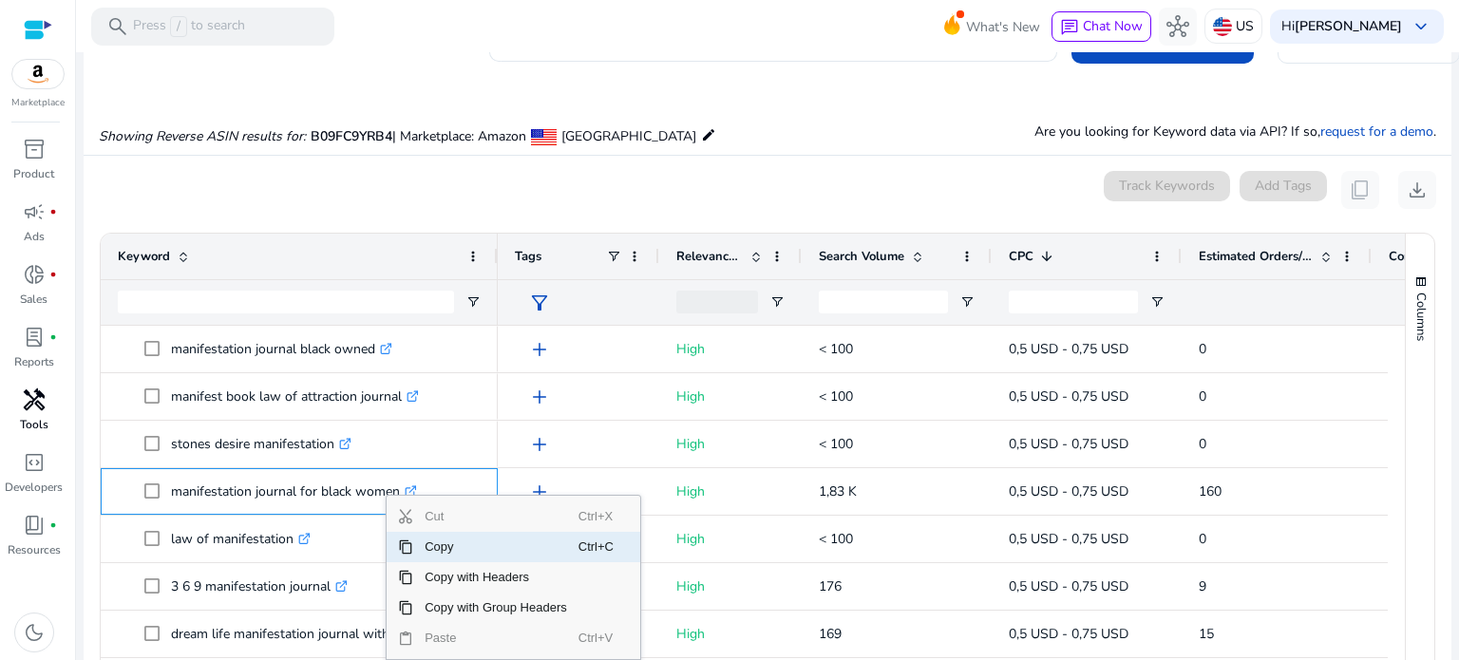
click at [444, 548] on span "Copy" at bounding box center [495, 547] width 165 height 30
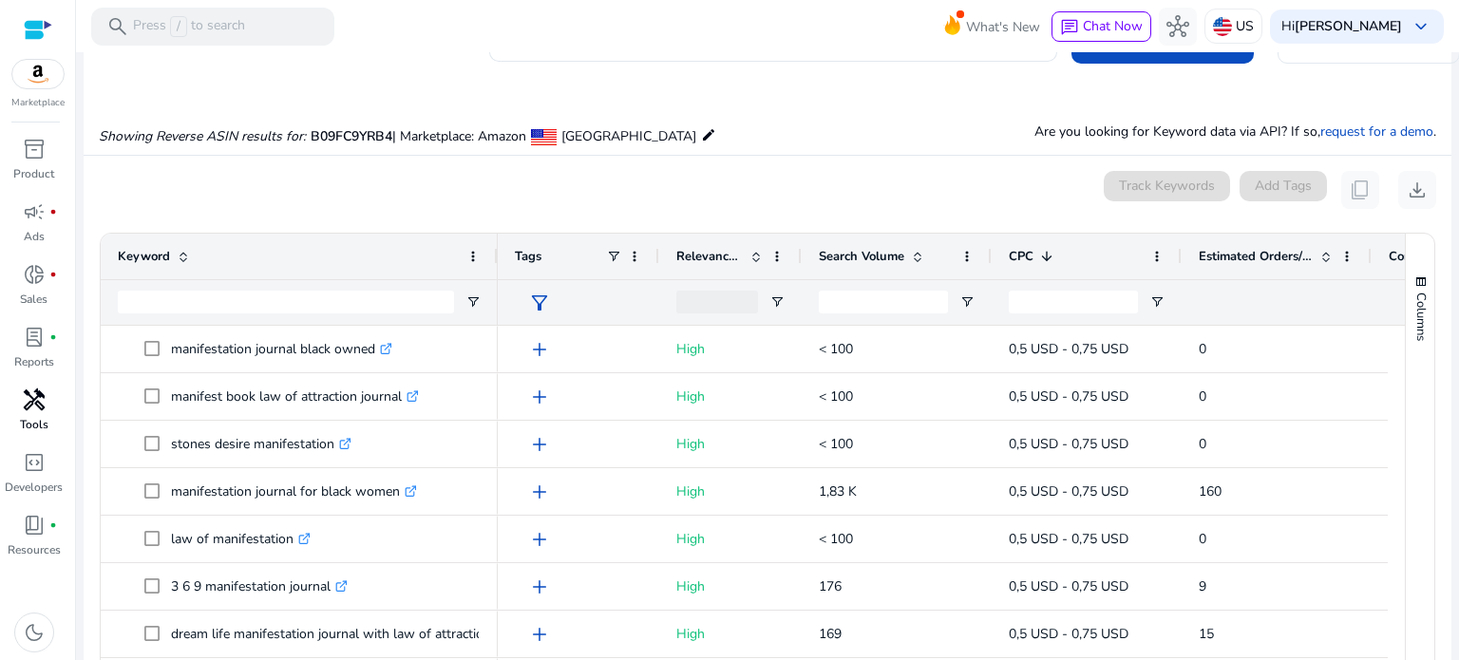
click at [1426, 598] on div "Columns" at bounding box center [1420, 459] width 29 height 451
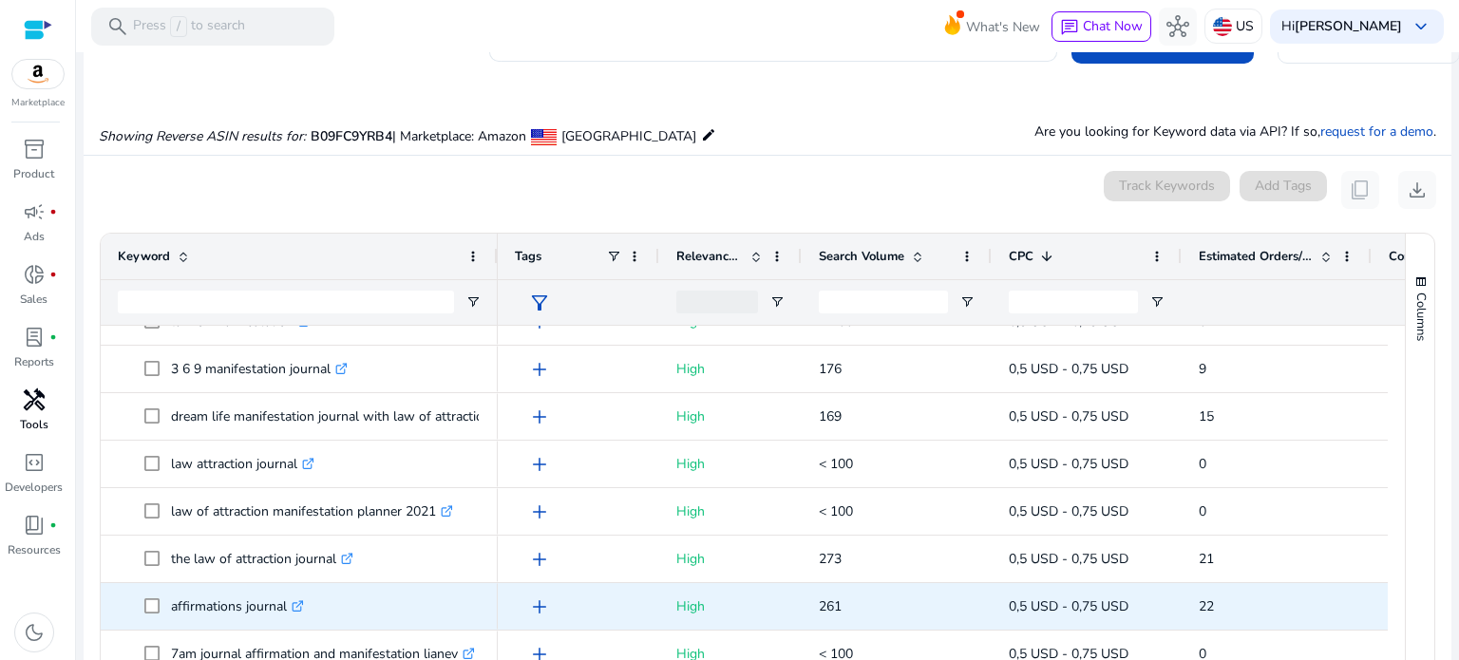
scroll to position [2032, 0]
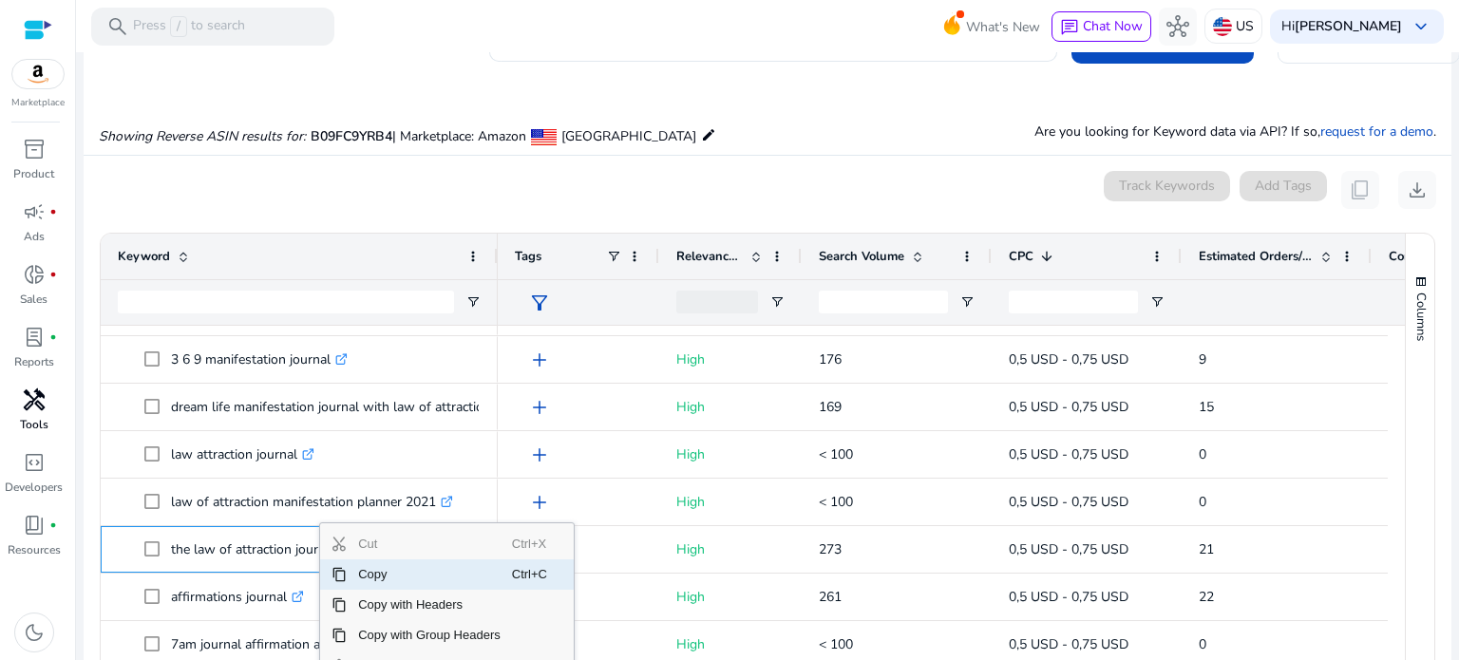
click at [389, 571] on span "Copy" at bounding box center [429, 575] width 165 height 30
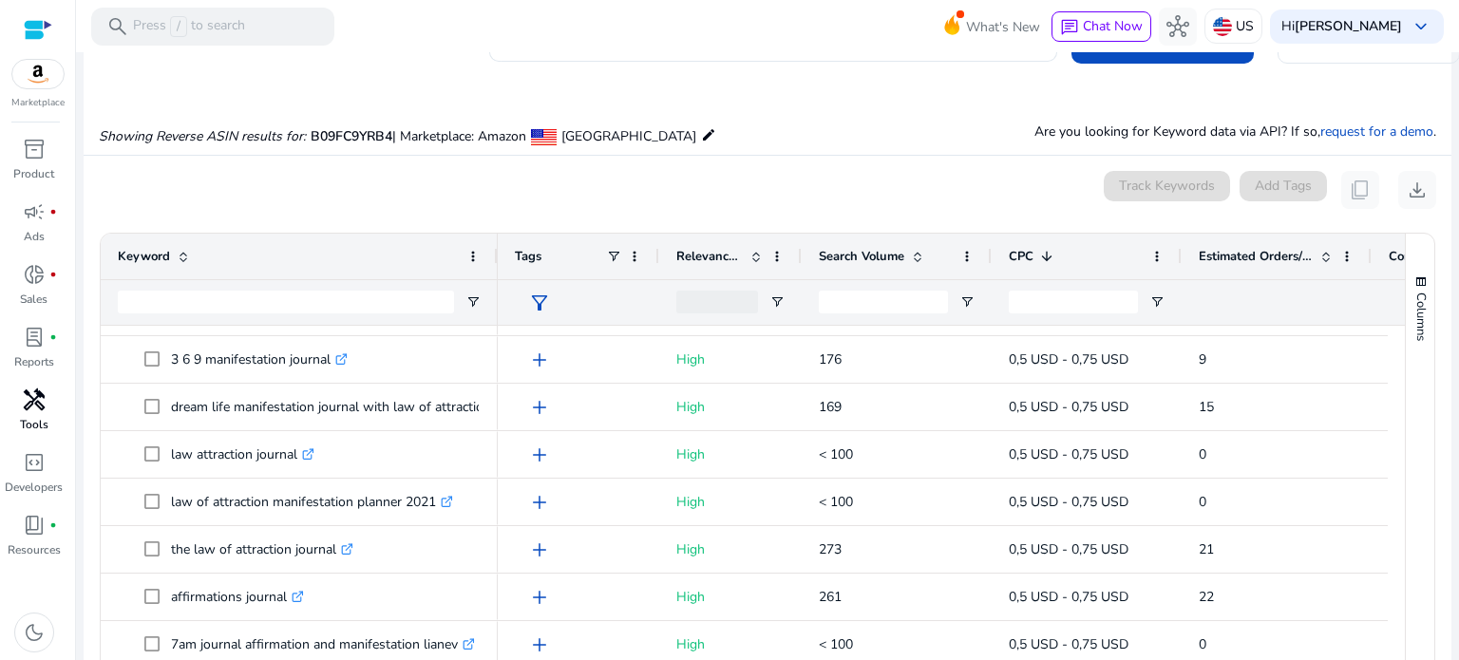
click at [1412, 619] on div "Columns" at bounding box center [1420, 459] width 29 height 451
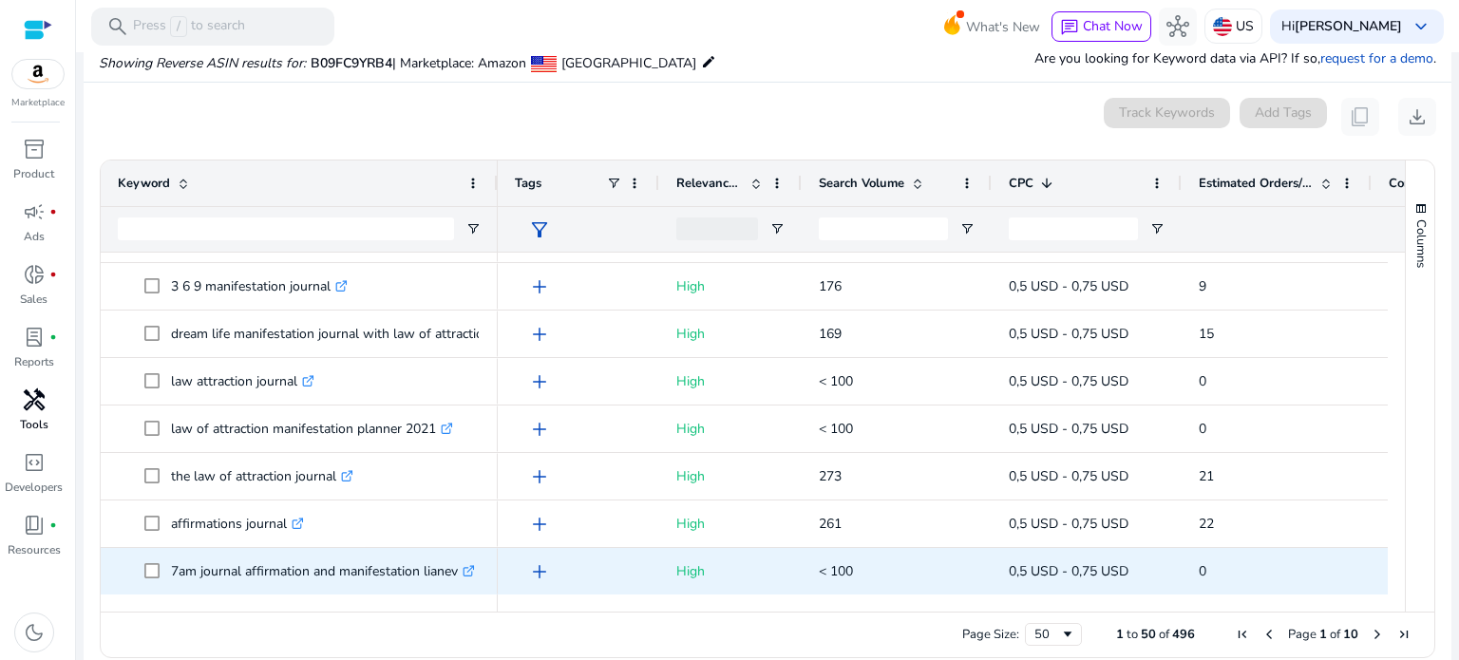
scroll to position [221, 0]
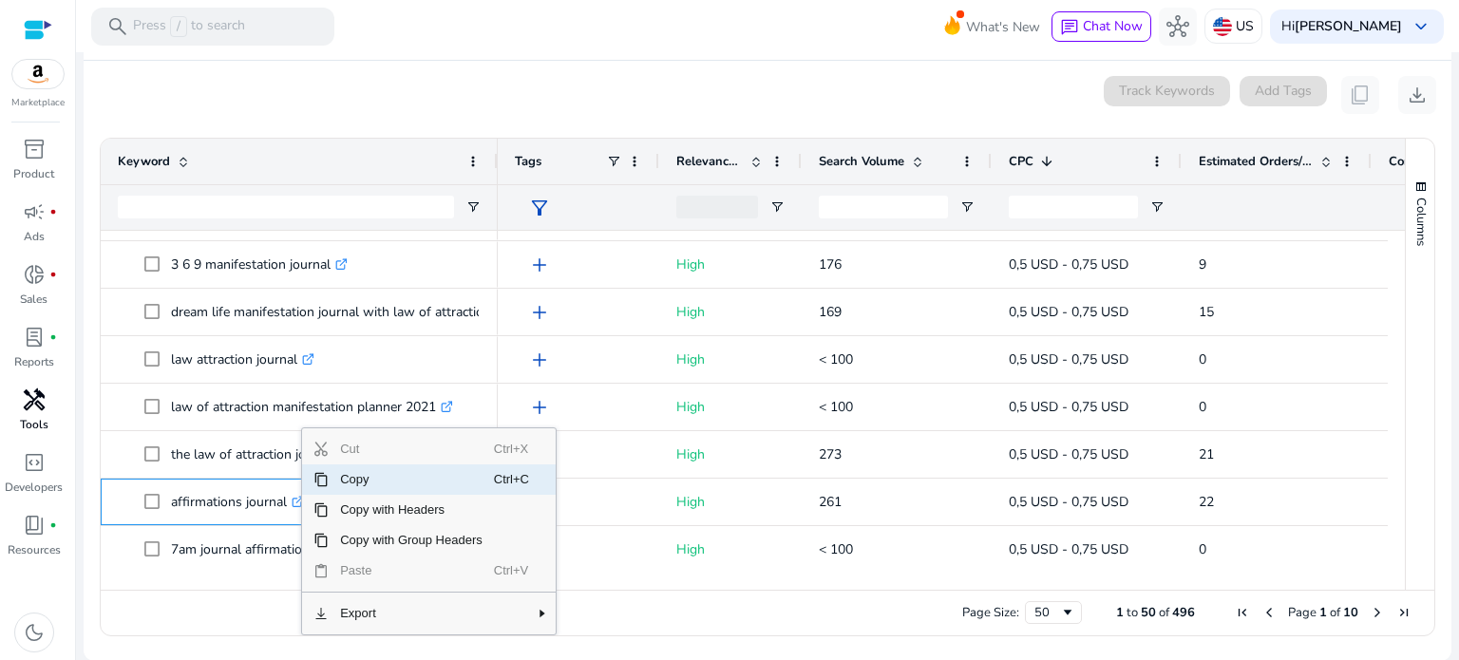
click at [373, 482] on span "Copy" at bounding box center [411, 480] width 165 height 30
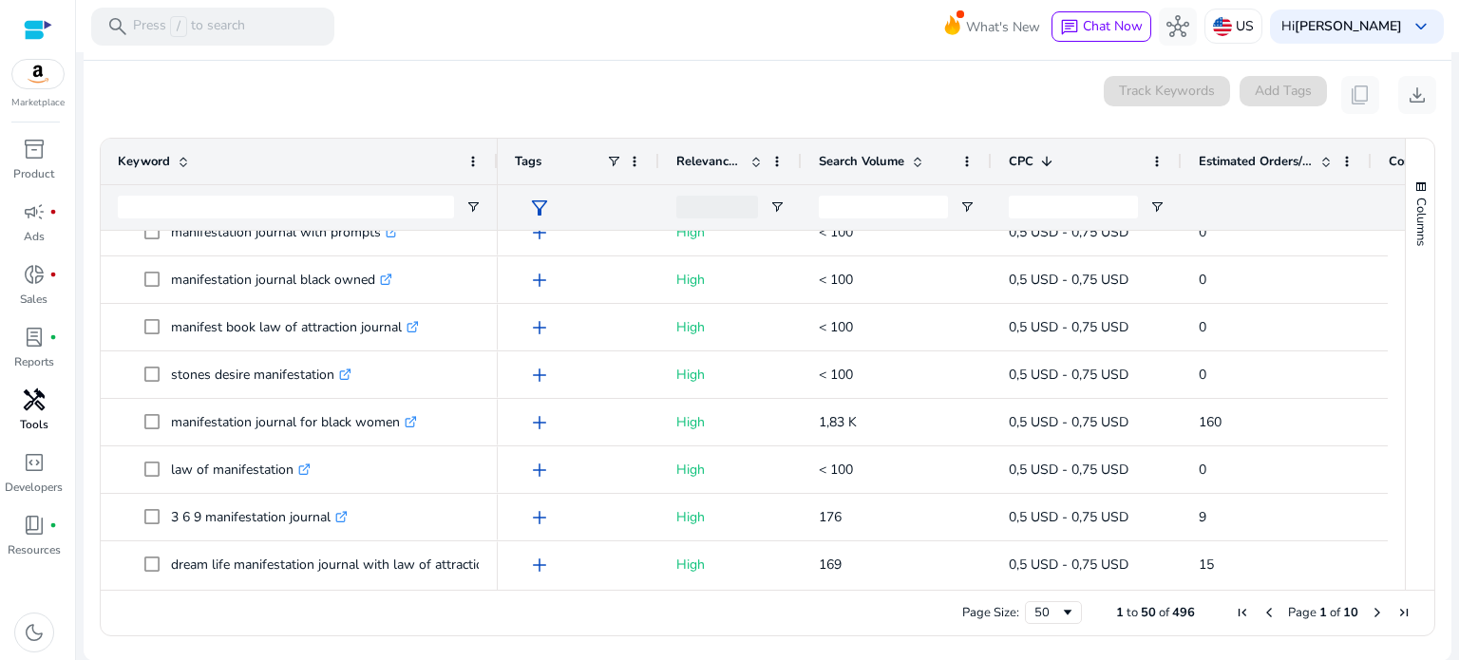
scroll to position [1937, 0]
